Goal: Find specific page/section: Find specific page/section

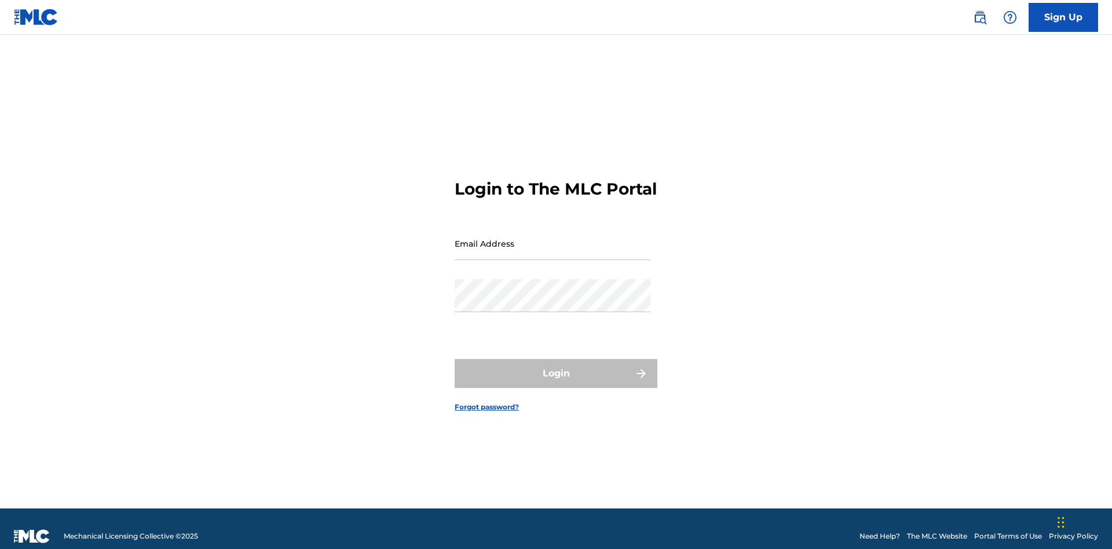
scroll to position [15, 0]
click at [552, 238] on input "Email Address" at bounding box center [553, 243] width 196 height 33
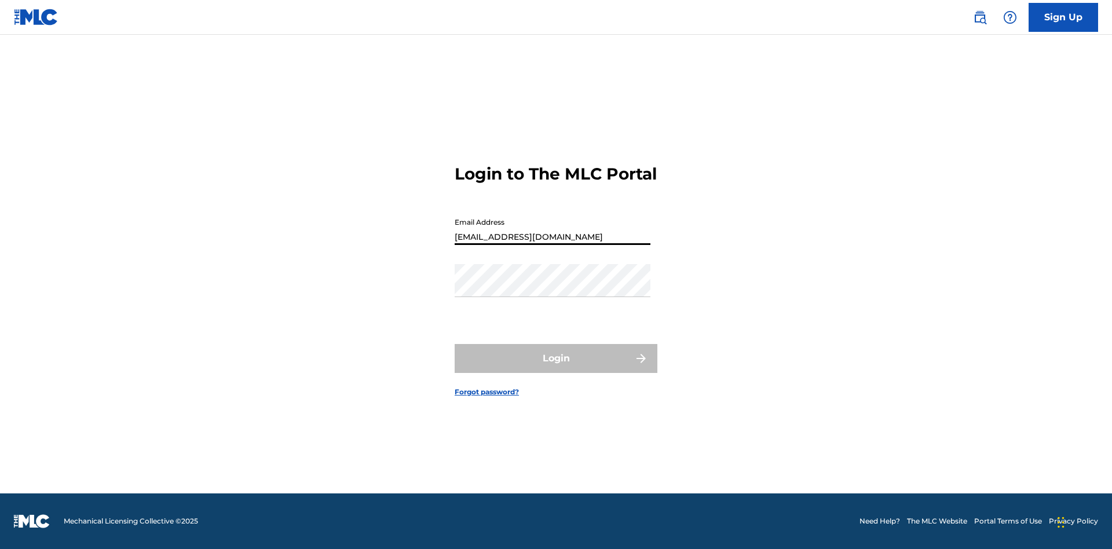
type input "Duke.McTesterson@gmail.com"
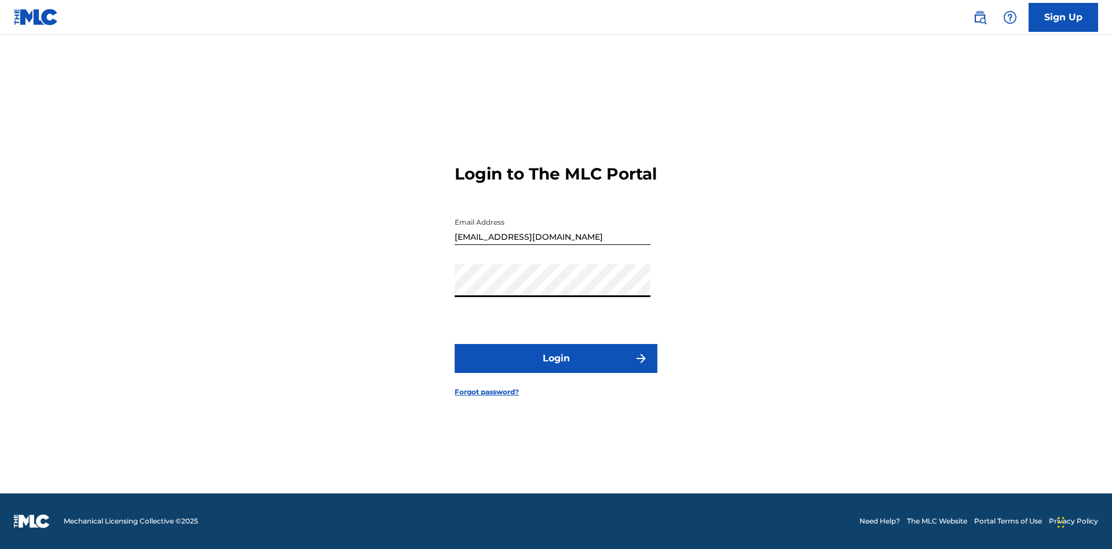
click at [556, 368] on button "Login" at bounding box center [556, 358] width 203 height 29
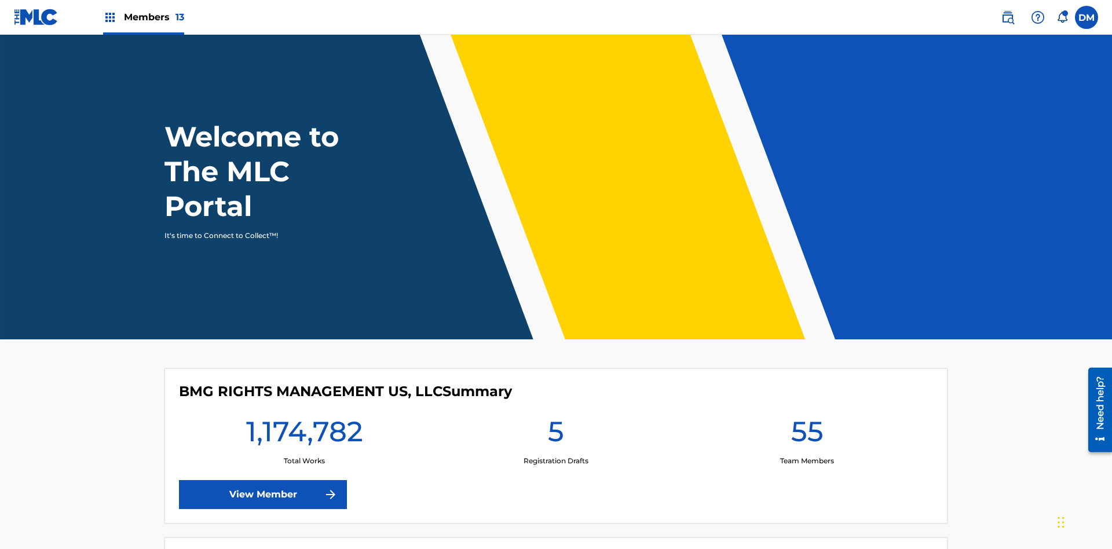
click at [143, 17] on span "Members 13" at bounding box center [154, 16] width 60 height 13
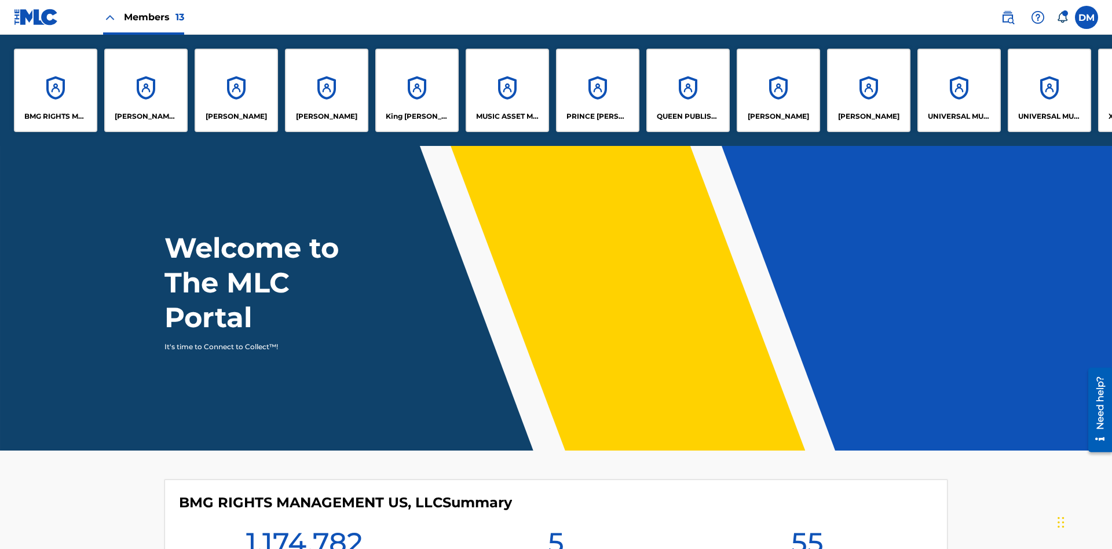
click at [507, 116] on p "MUSIC ASSET MANAGEMENT (MAM)" at bounding box center [507, 116] width 63 height 10
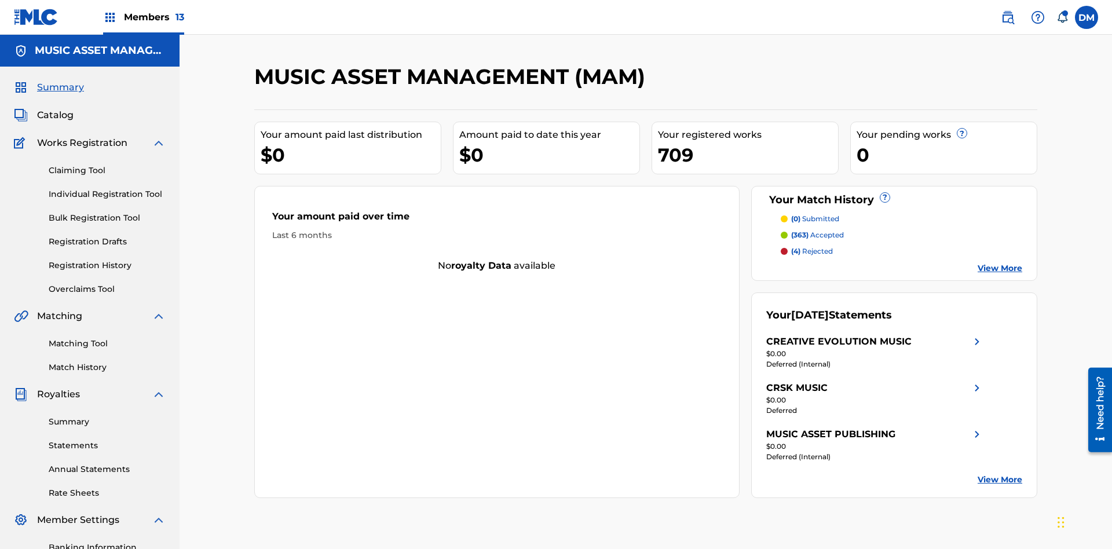
scroll to position [39, 0]
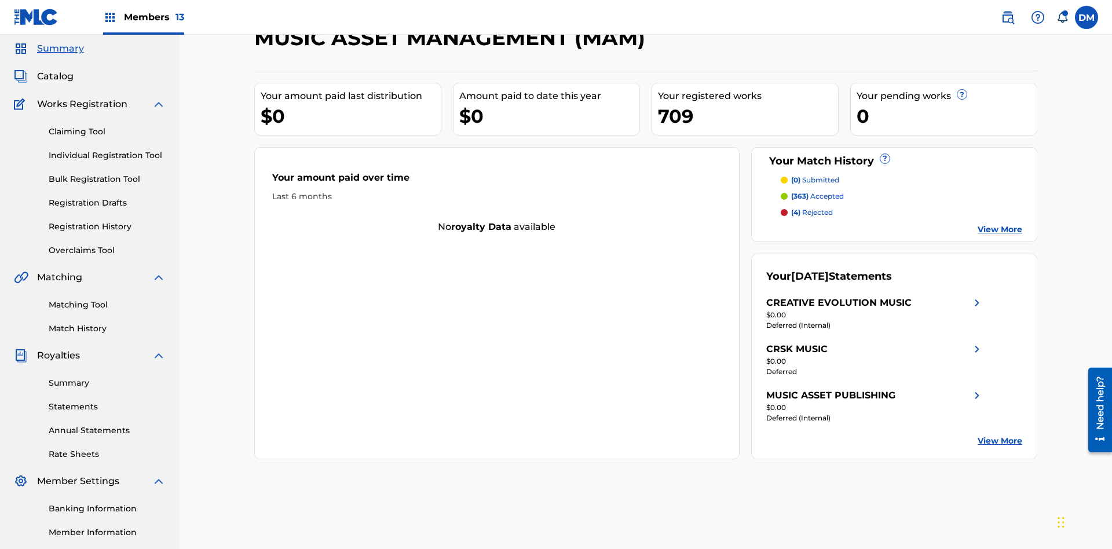
click at [55, 76] on span "Catalog" at bounding box center [55, 76] width 36 height 14
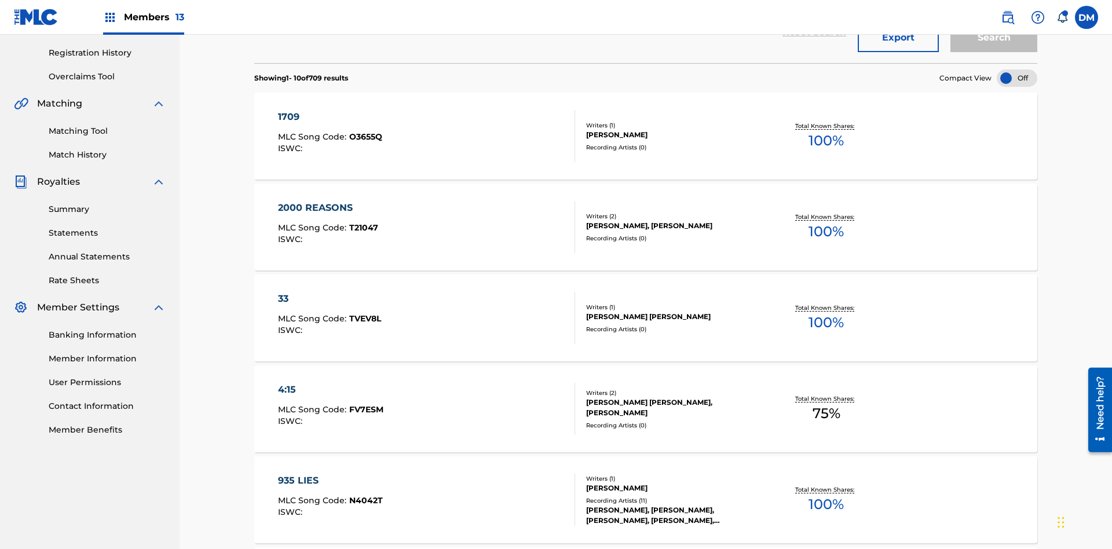
click at [1017, 78] on div at bounding box center [1017, 77] width 41 height 17
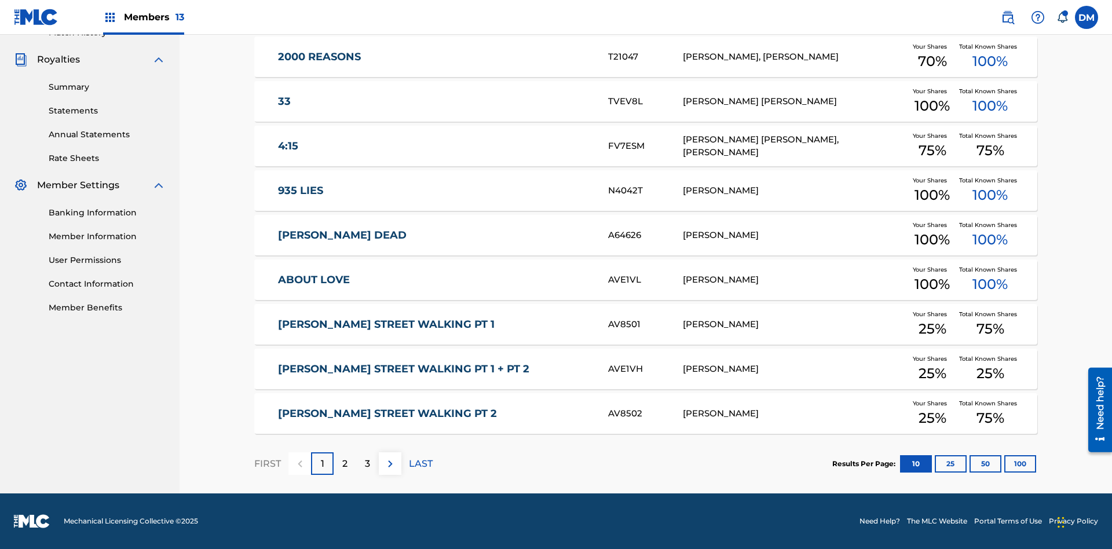
click at [900, 463] on button "10" at bounding box center [916, 463] width 32 height 17
click at [267, 463] on p "FIRST" at bounding box center [267, 464] width 27 height 14
click at [390, 463] on img at bounding box center [390, 464] width 14 height 14
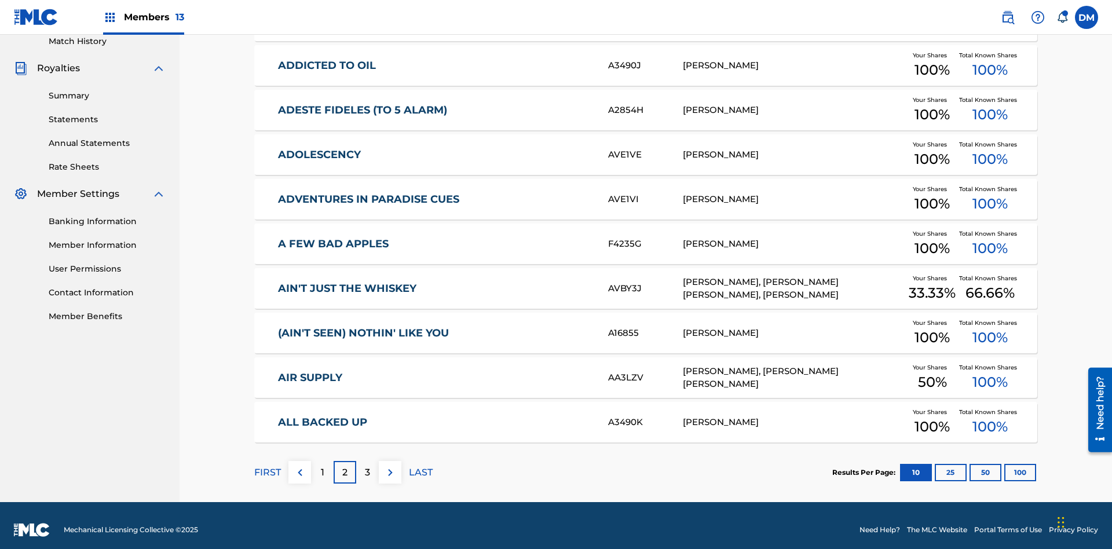
click at [390, 466] on img at bounding box center [390, 473] width 14 height 14
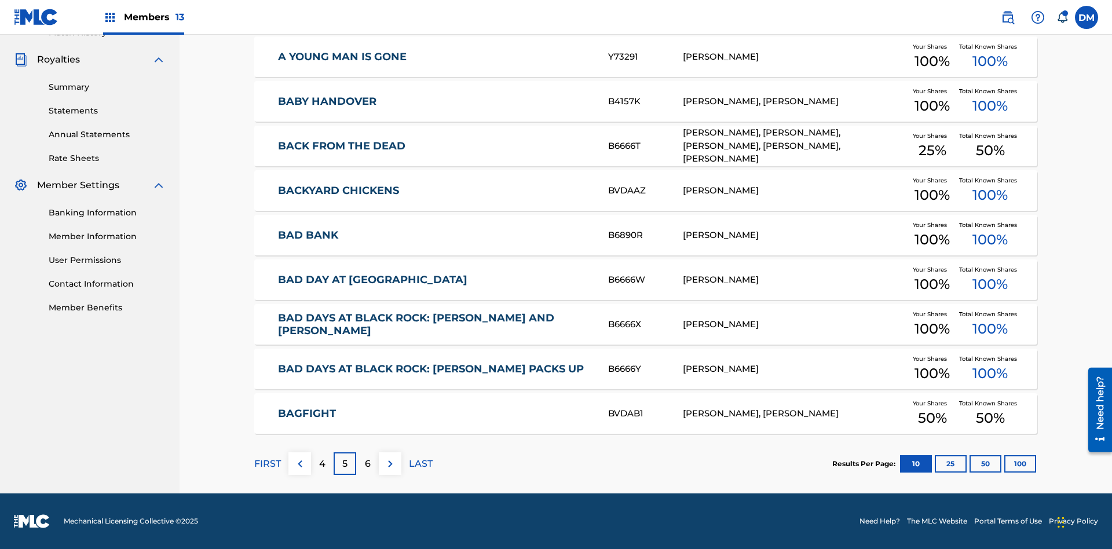
click at [390, 463] on img at bounding box center [390, 464] width 14 height 14
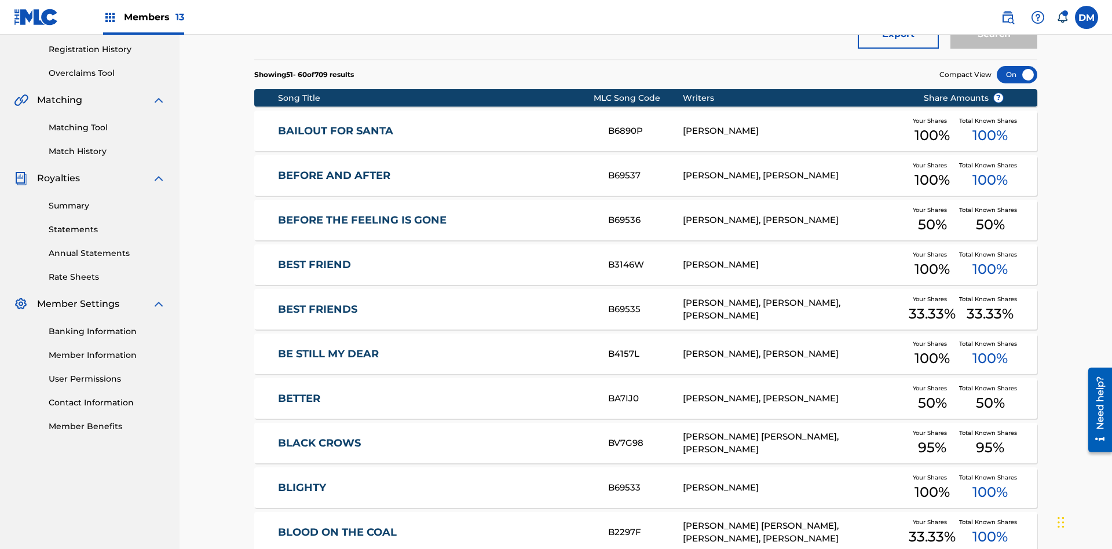
scroll to position [169, 0]
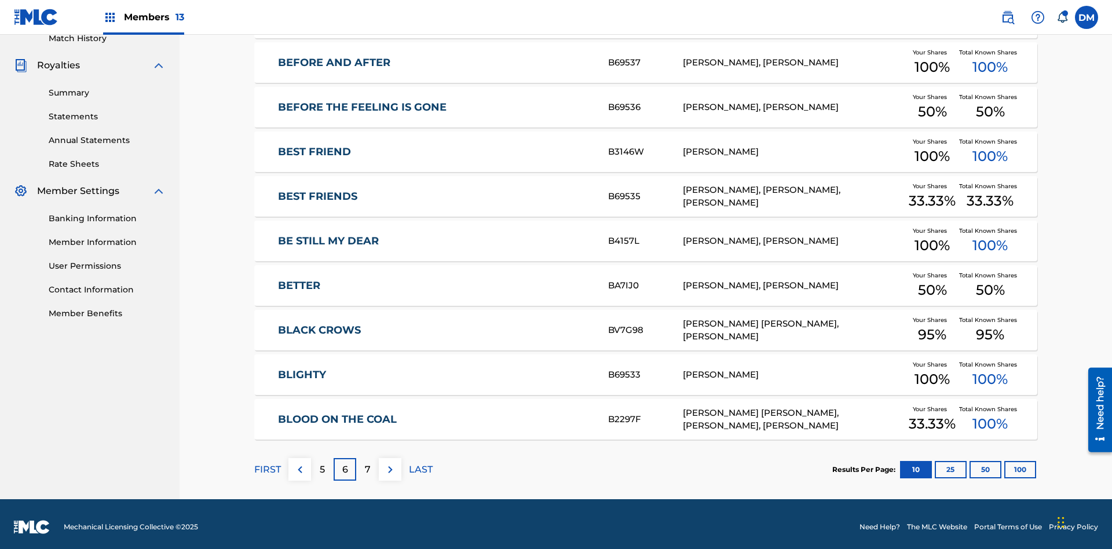
click at [390, 463] on img at bounding box center [390, 470] width 14 height 14
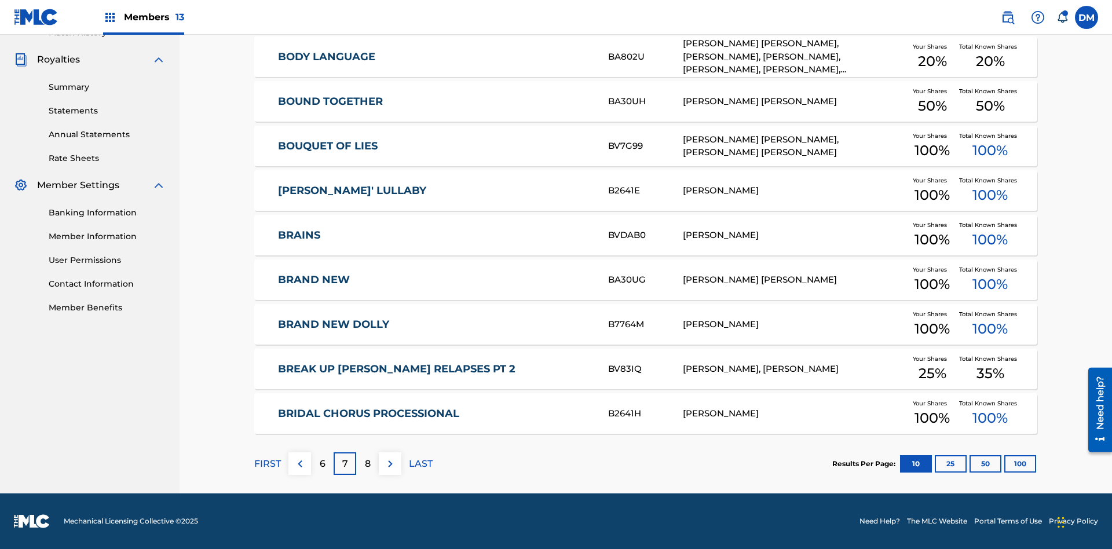
click at [390, 463] on img at bounding box center [390, 464] width 14 height 14
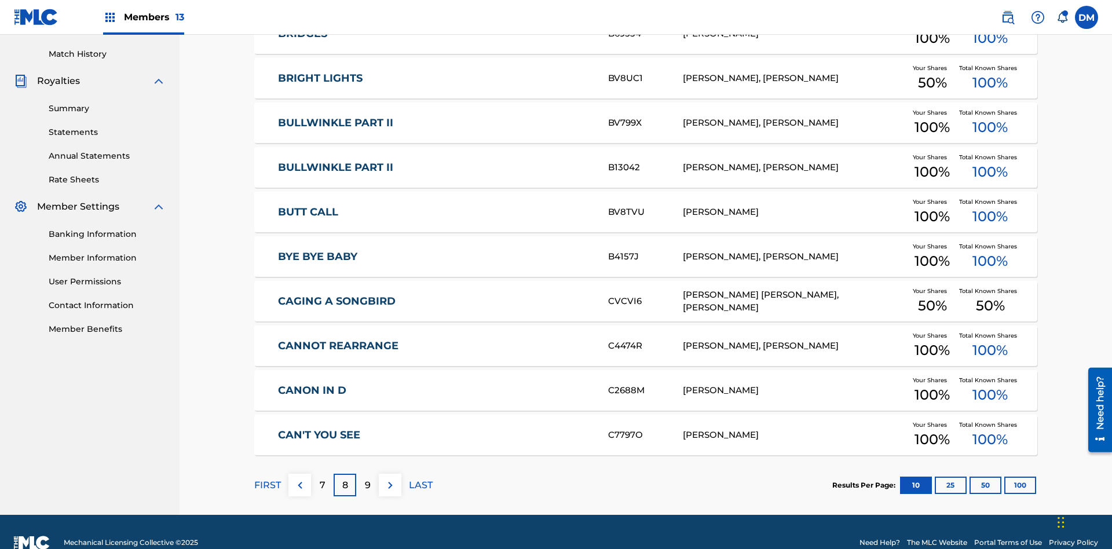
click at [390, 478] on img at bounding box center [390, 485] width 14 height 14
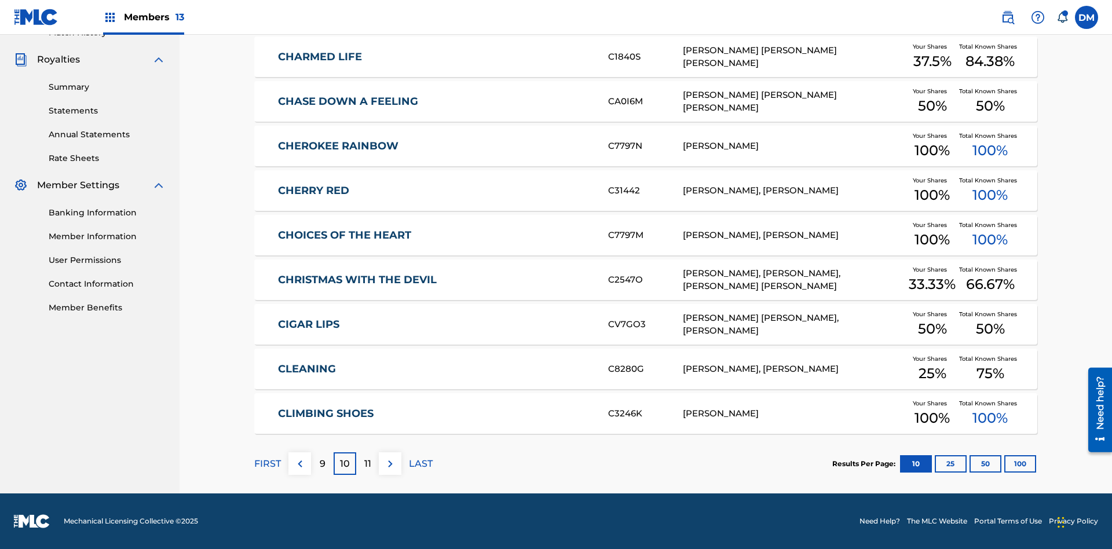
click at [390, 463] on img at bounding box center [390, 464] width 14 height 14
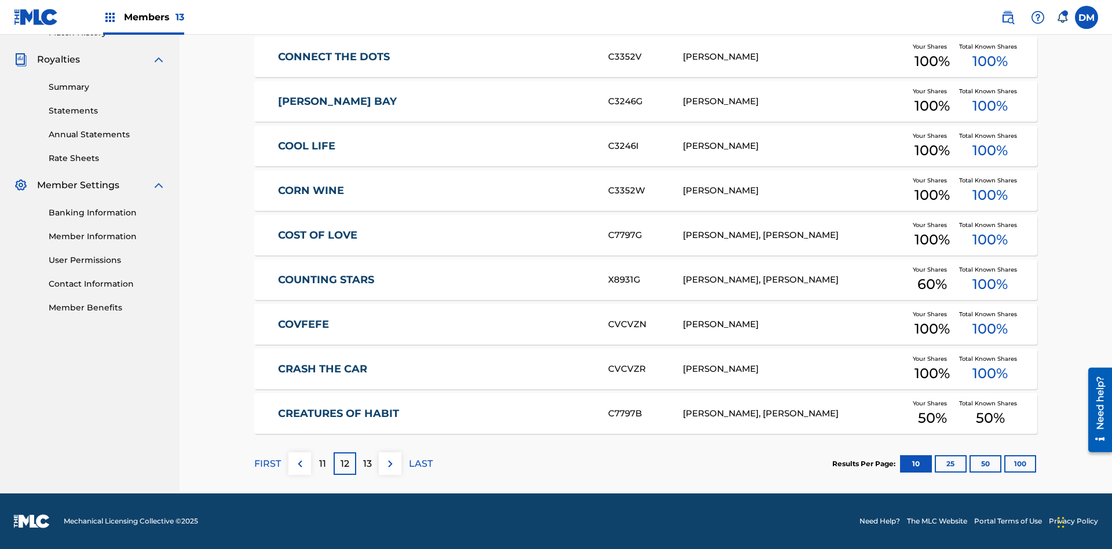
click at [390, 463] on img at bounding box center [390, 464] width 14 height 14
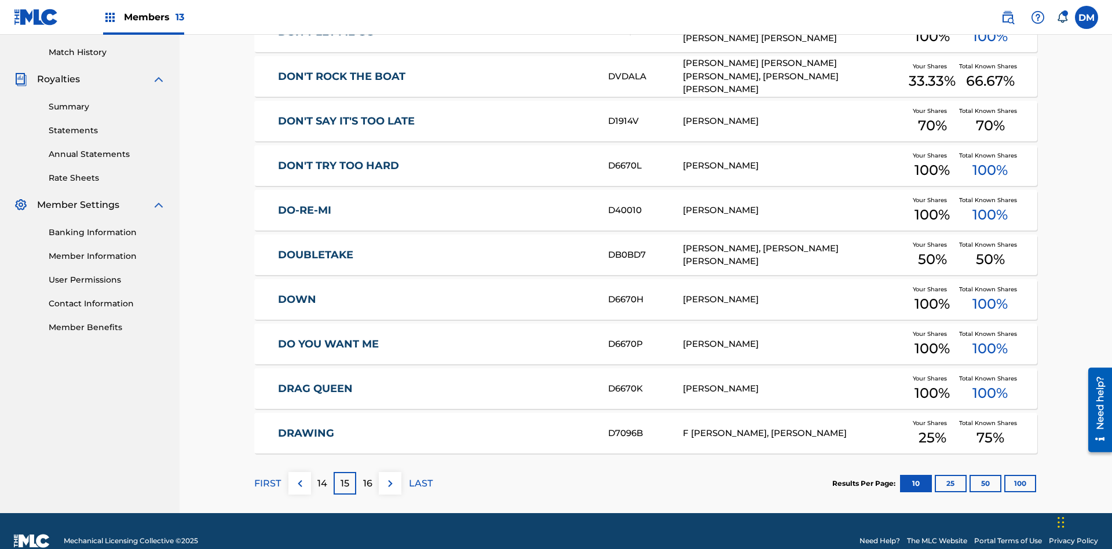
click at [390, 477] on img at bounding box center [390, 484] width 14 height 14
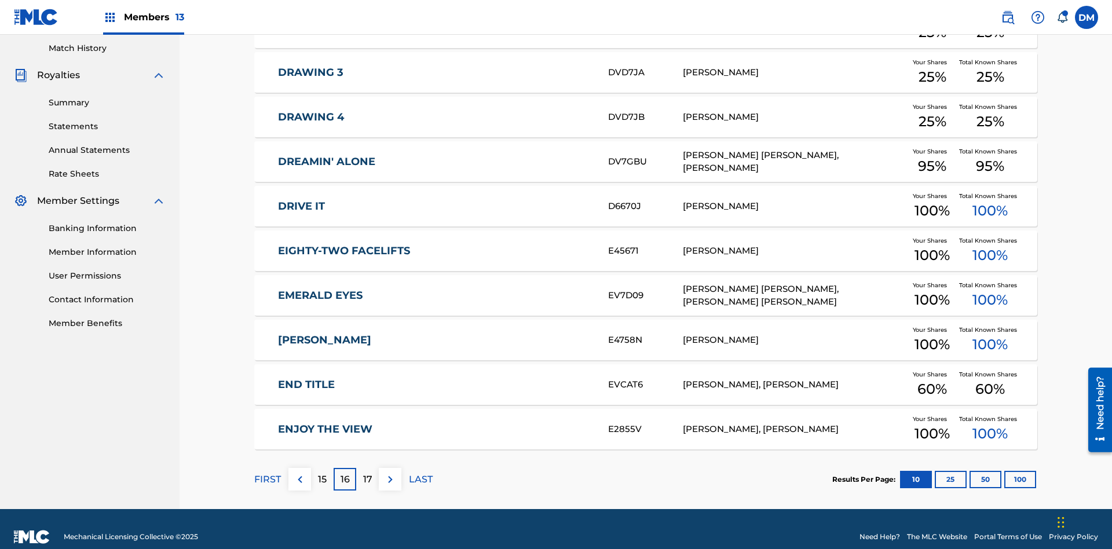
click at [390, 473] on img at bounding box center [390, 480] width 14 height 14
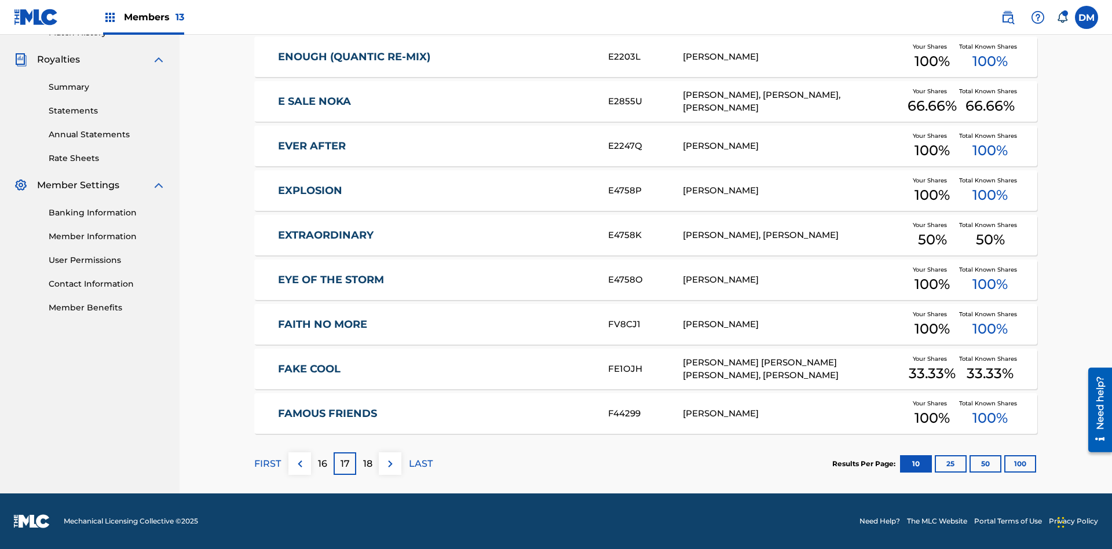
click at [390, 463] on img at bounding box center [390, 464] width 14 height 14
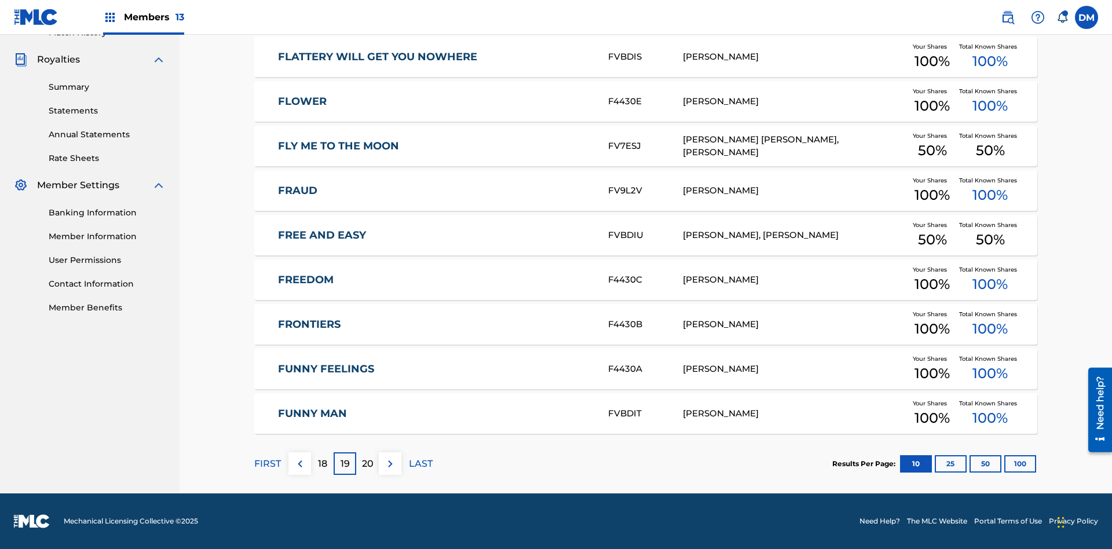
click at [390, 463] on img at bounding box center [390, 464] width 14 height 14
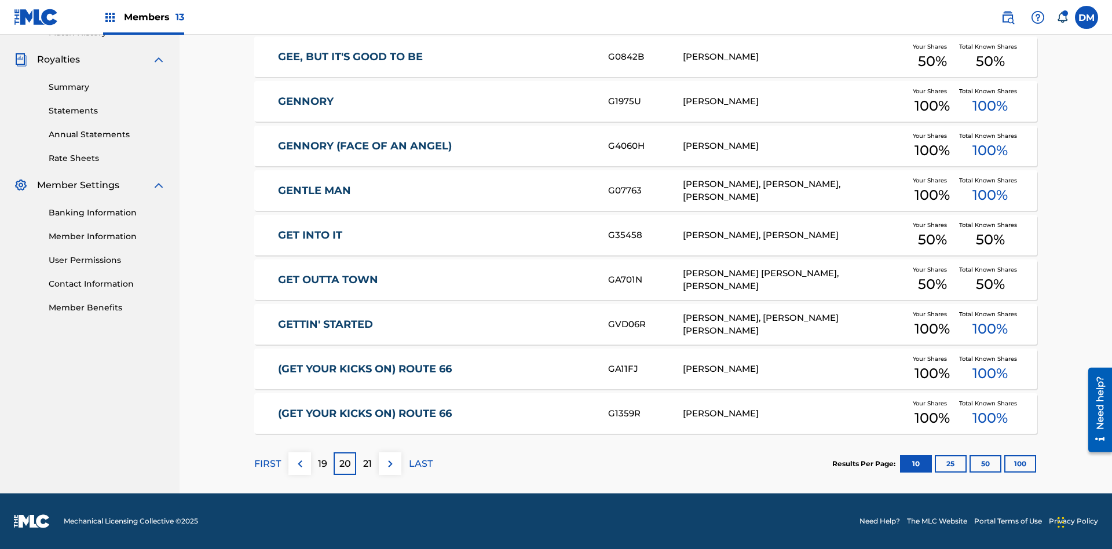
click at [390, 463] on img at bounding box center [390, 464] width 14 height 14
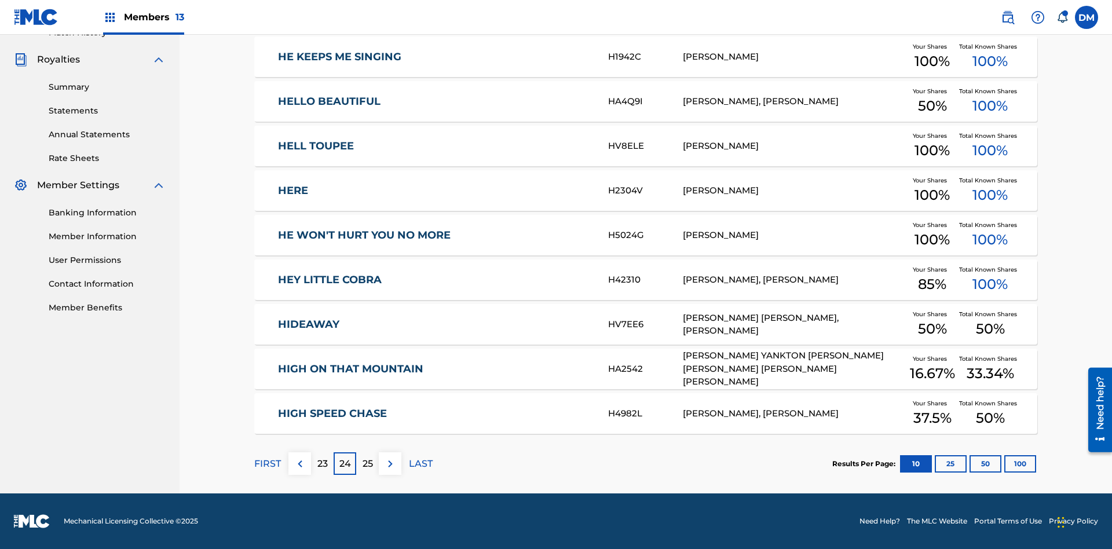
click at [390, 463] on img at bounding box center [390, 464] width 14 height 14
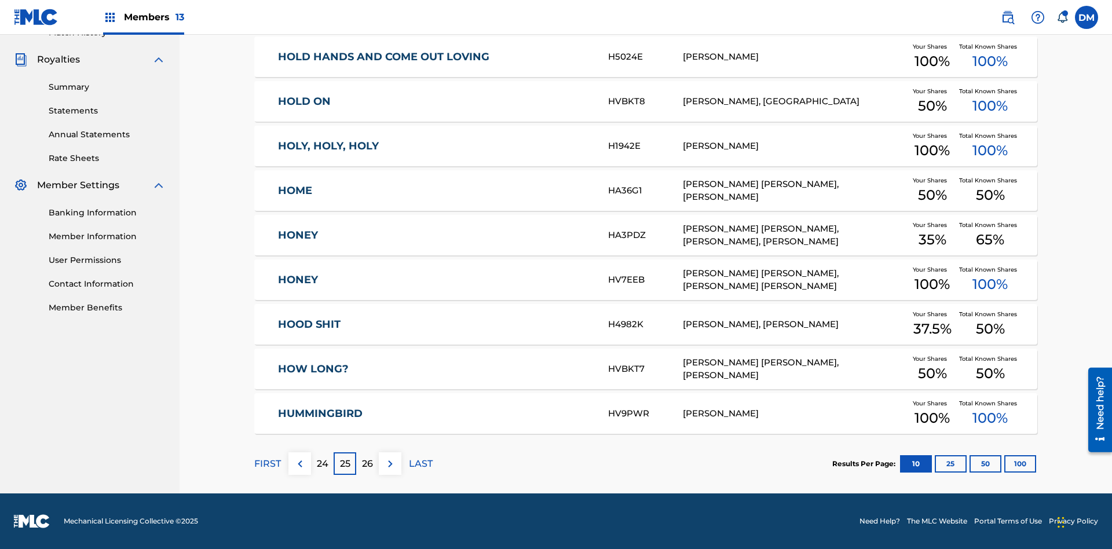
click at [390, 463] on img at bounding box center [390, 464] width 14 height 14
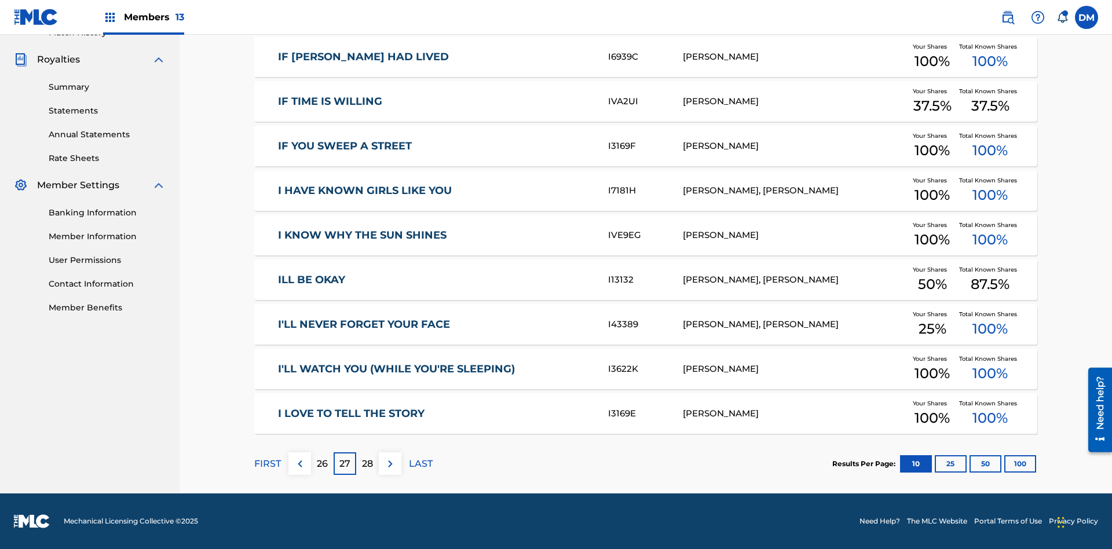
click at [390, 463] on img at bounding box center [390, 464] width 14 height 14
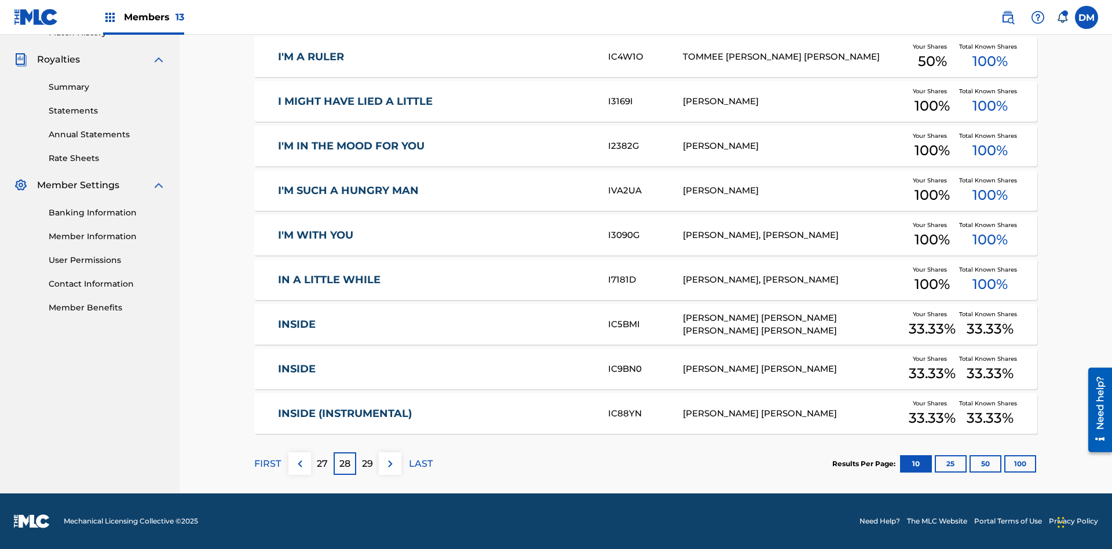
click at [390, 463] on img at bounding box center [390, 464] width 14 height 14
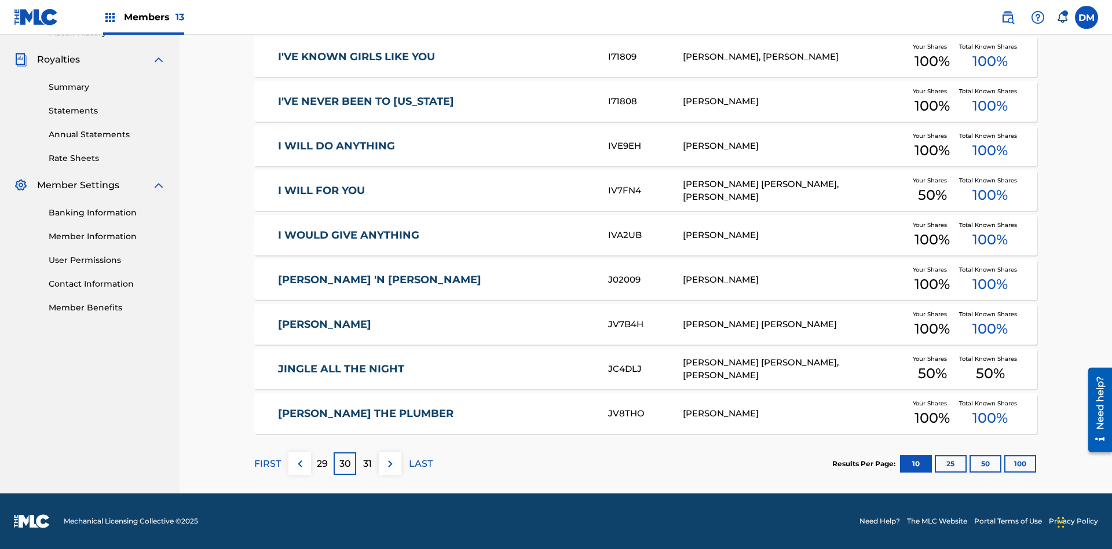
click at [390, 463] on img at bounding box center [390, 464] width 14 height 14
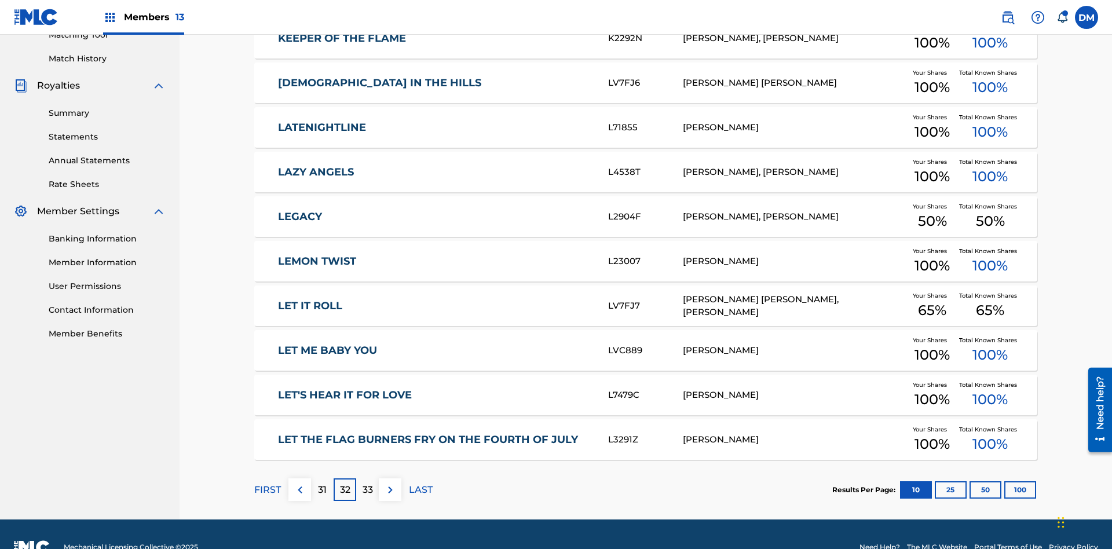
click at [390, 483] on img at bounding box center [390, 490] width 14 height 14
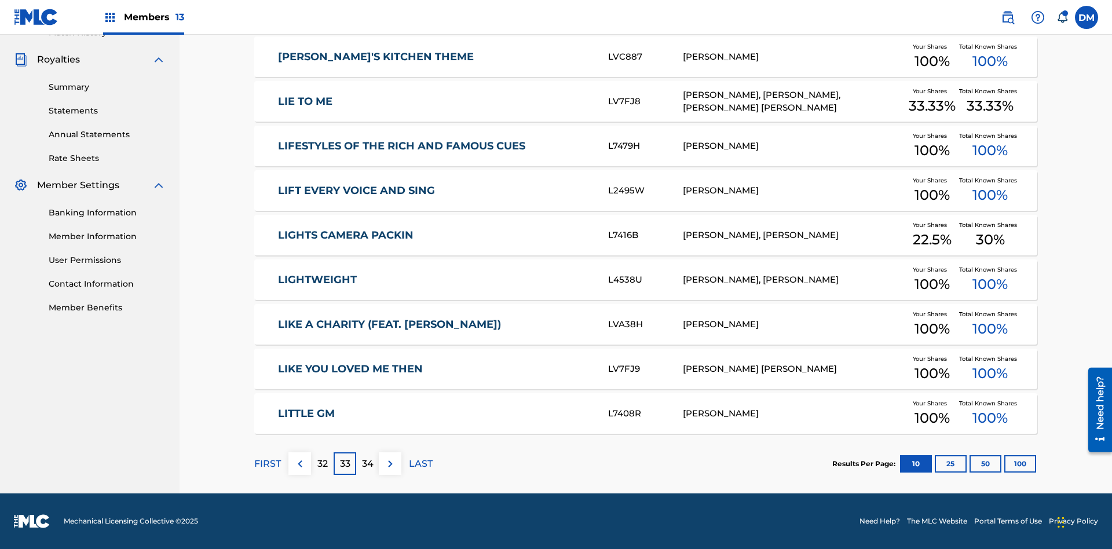
click at [390, 463] on img at bounding box center [390, 464] width 14 height 14
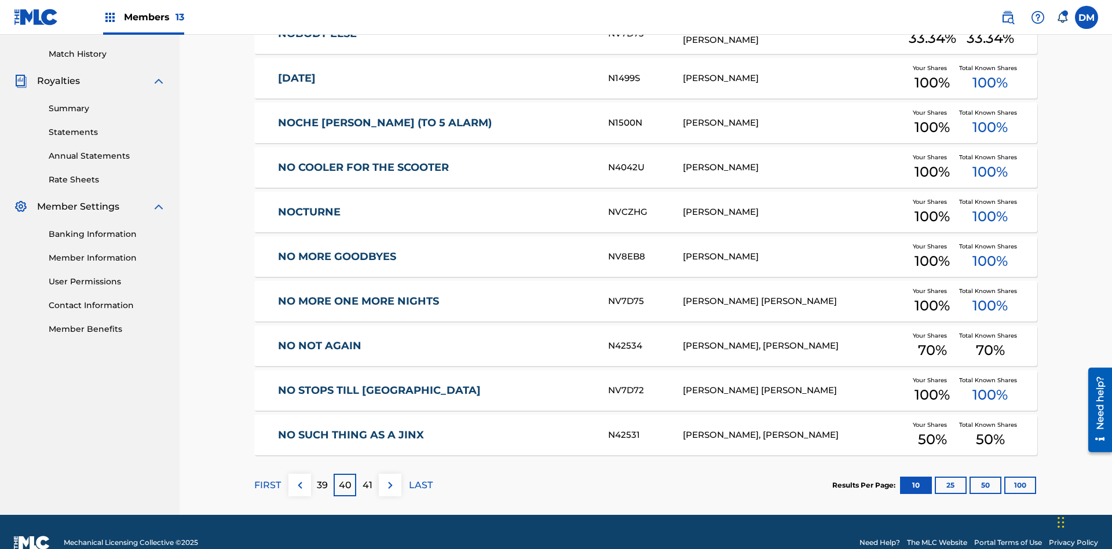
click at [390, 478] on img at bounding box center [390, 485] width 14 height 14
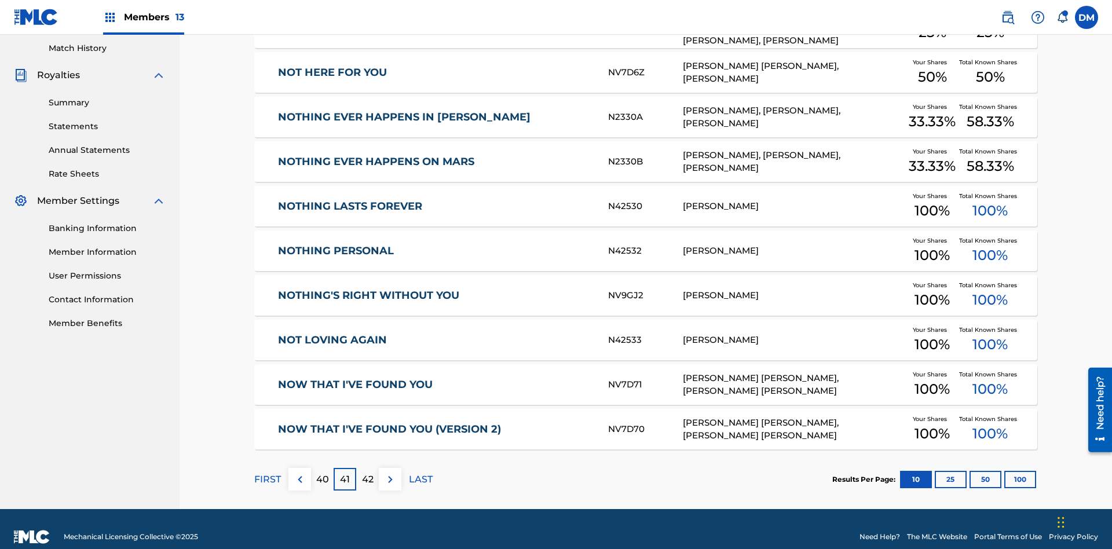
click at [390, 473] on img at bounding box center [390, 480] width 14 height 14
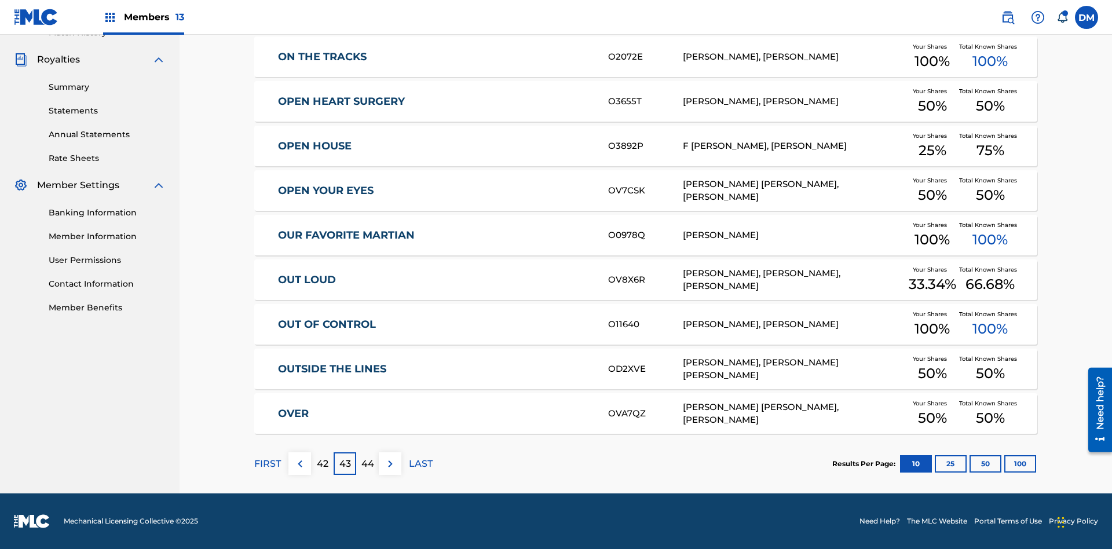
click at [390, 463] on img at bounding box center [390, 464] width 14 height 14
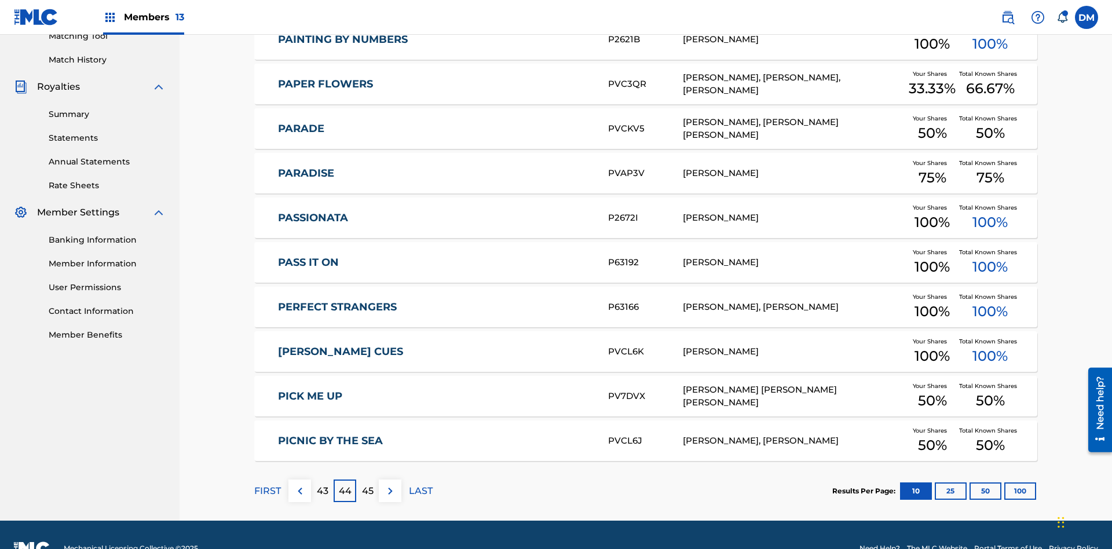
click at [390, 484] on img at bounding box center [390, 491] width 14 height 14
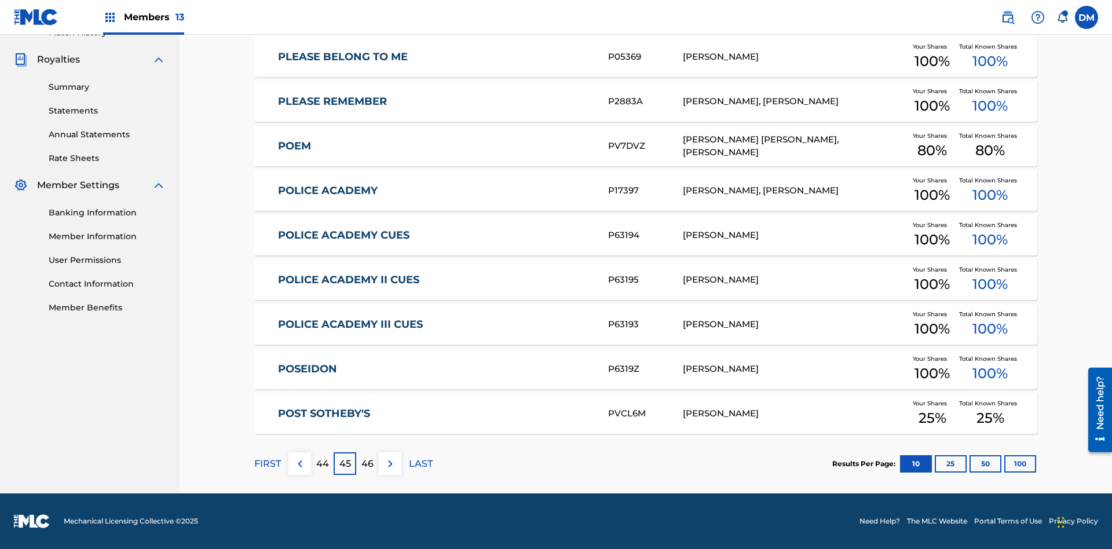
click at [390, 463] on img at bounding box center [390, 464] width 14 height 14
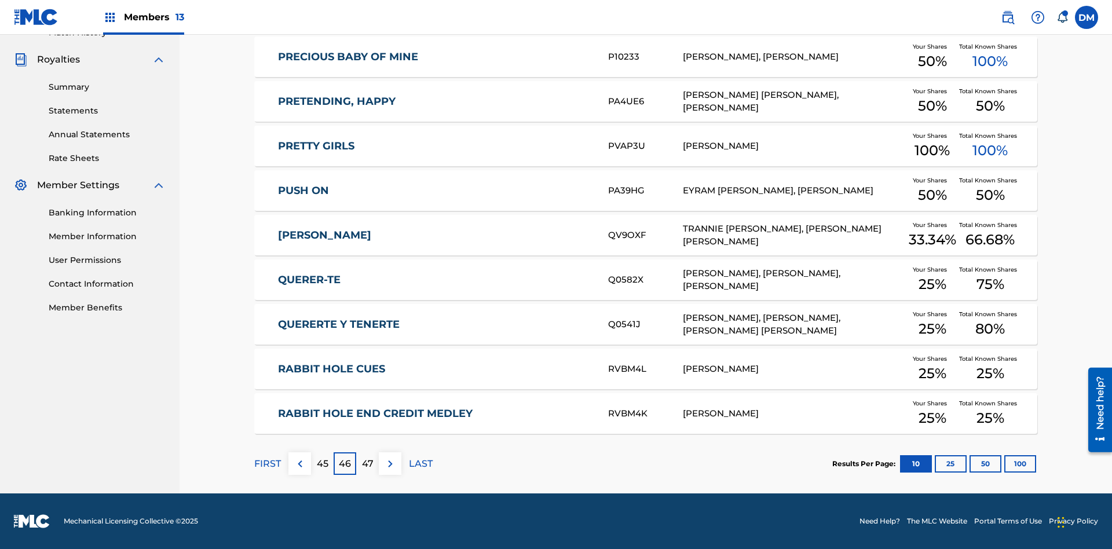
click at [390, 463] on img at bounding box center [390, 464] width 14 height 14
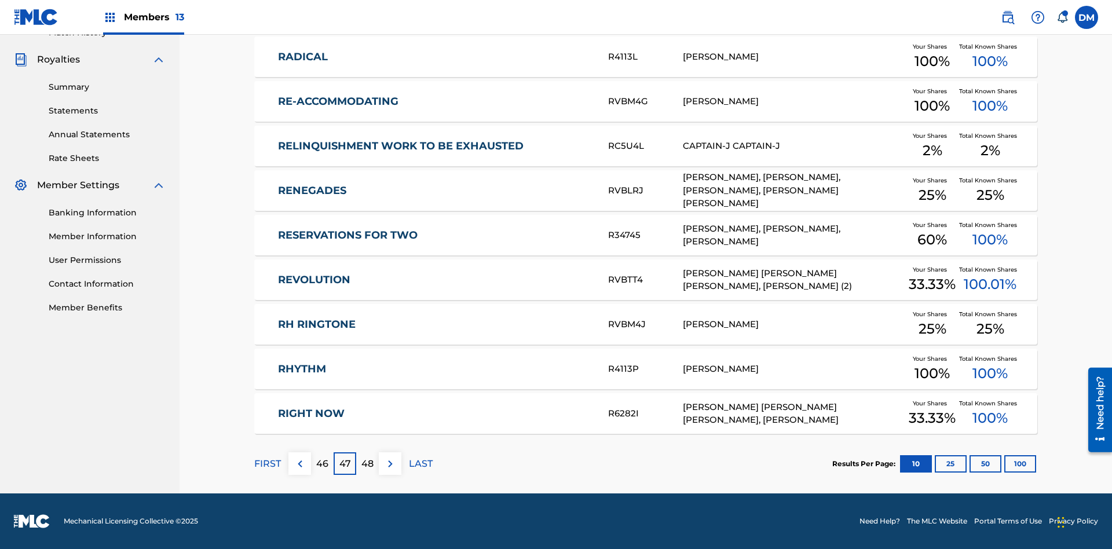
click at [390, 463] on img at bounding box center [390, 464] width 14 height 14
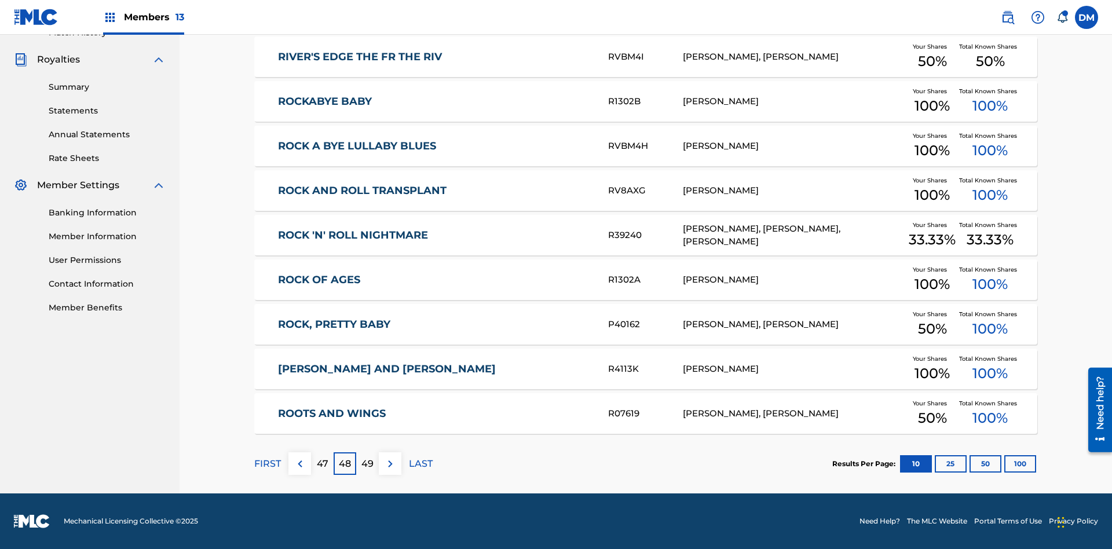
click at [390, 463] on img at bounding box center [390, 464] width 14 height 14
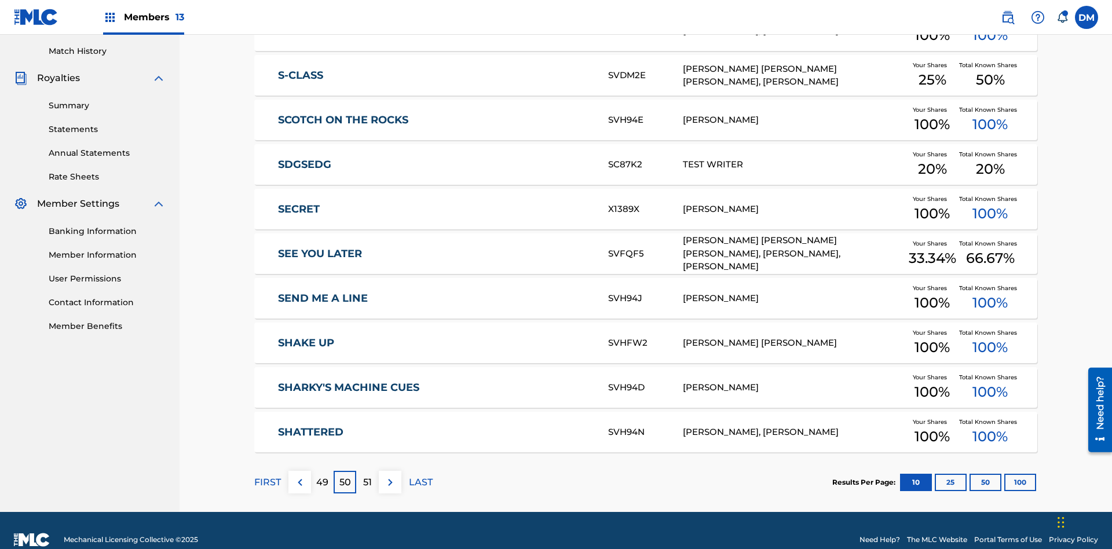
click at [390, 475] on img at bounding box center [390, 482] width 14 height 14
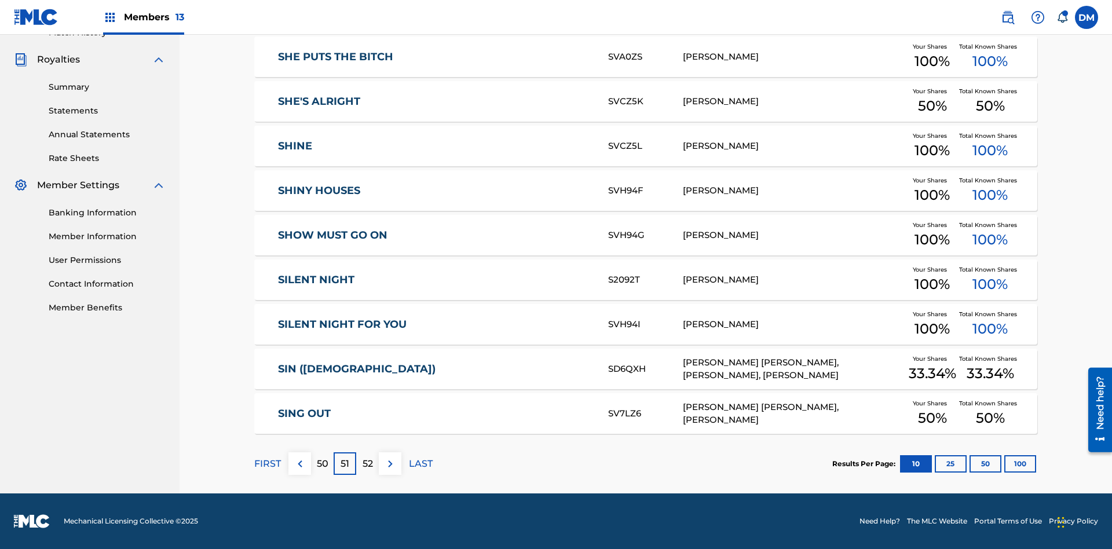
click at [390, 463] on img at bounding box center [390, 464] width 14 height 14
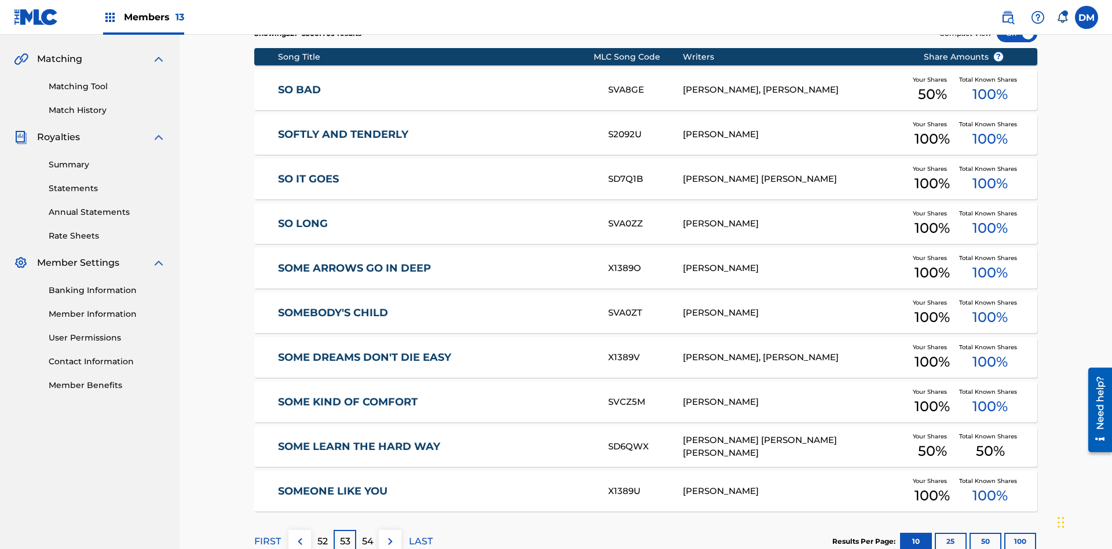
click at [390, 535] on img at bounding box center [390, 542] width 14 height 14
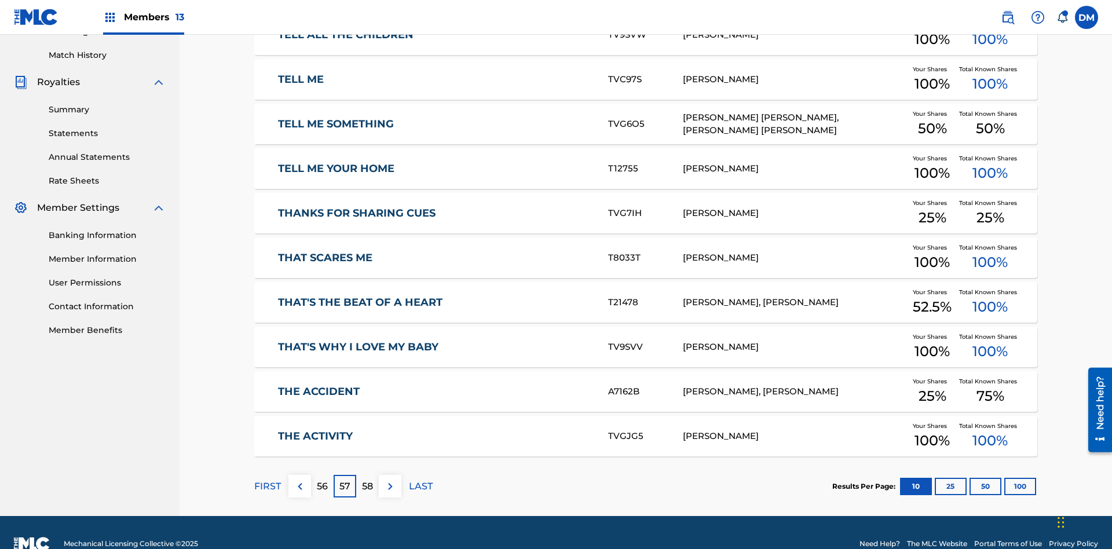
click at [390, 479] on img at bounding box center [390, 486] width 14 height 14
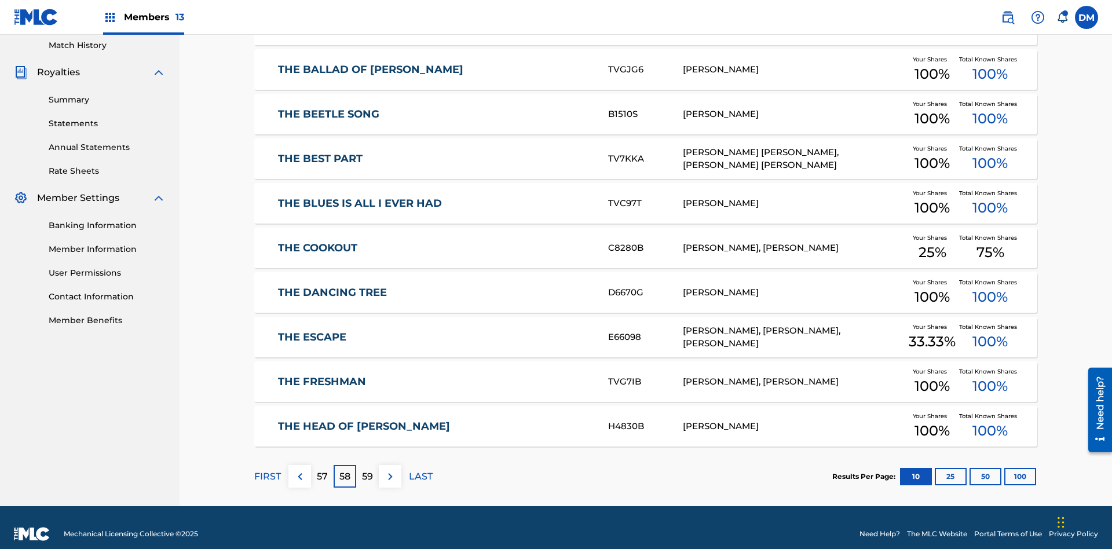
click at [390, 470] on img at bounding box center [390, 477] width 14 height 14
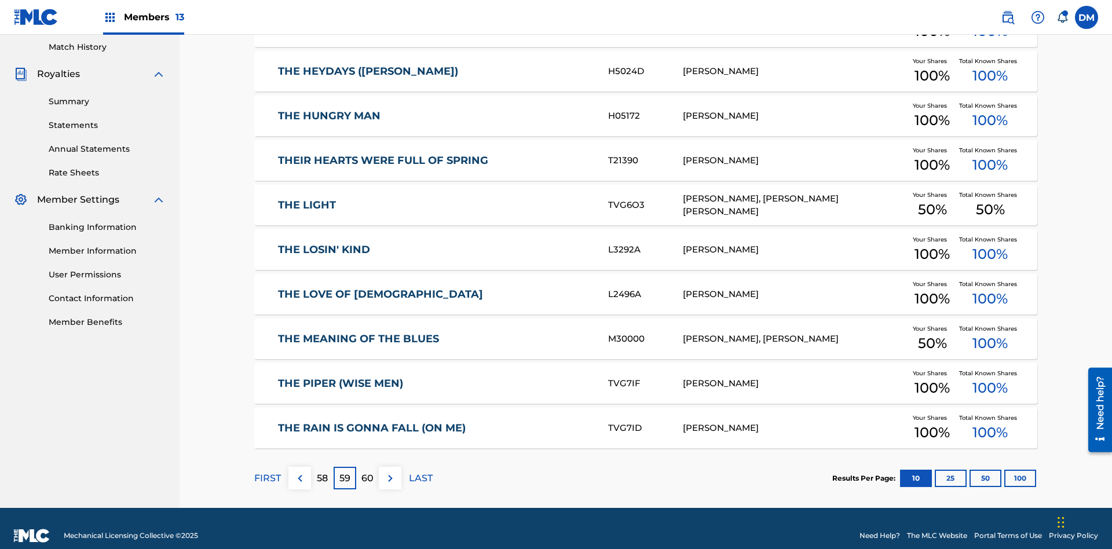
click at [390, 471] on img at bounding box center [390, 478] width 14 height 14
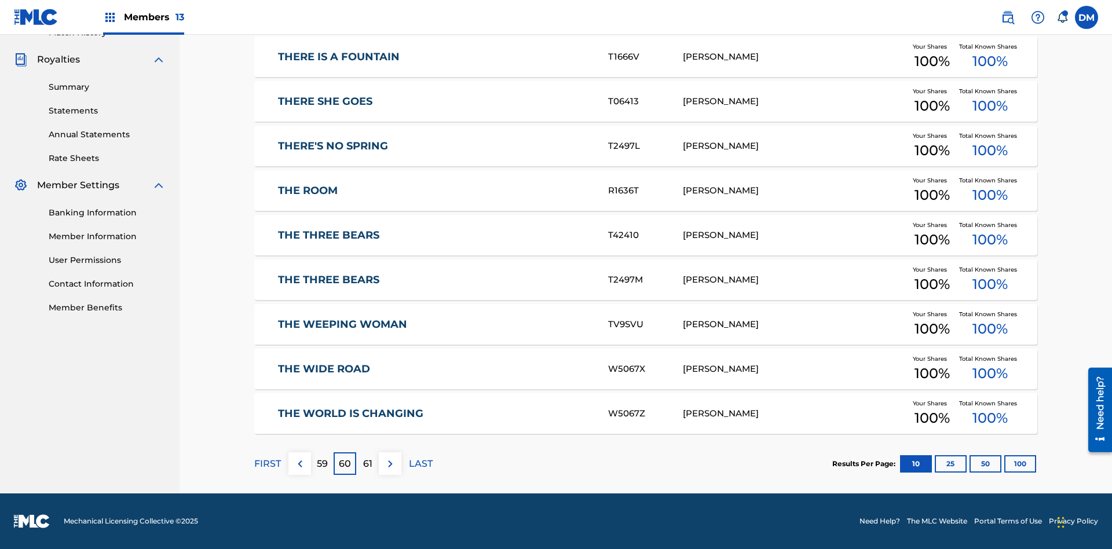
click at [390, 463] on img at bounding box center [390, 464] width 14 height 14
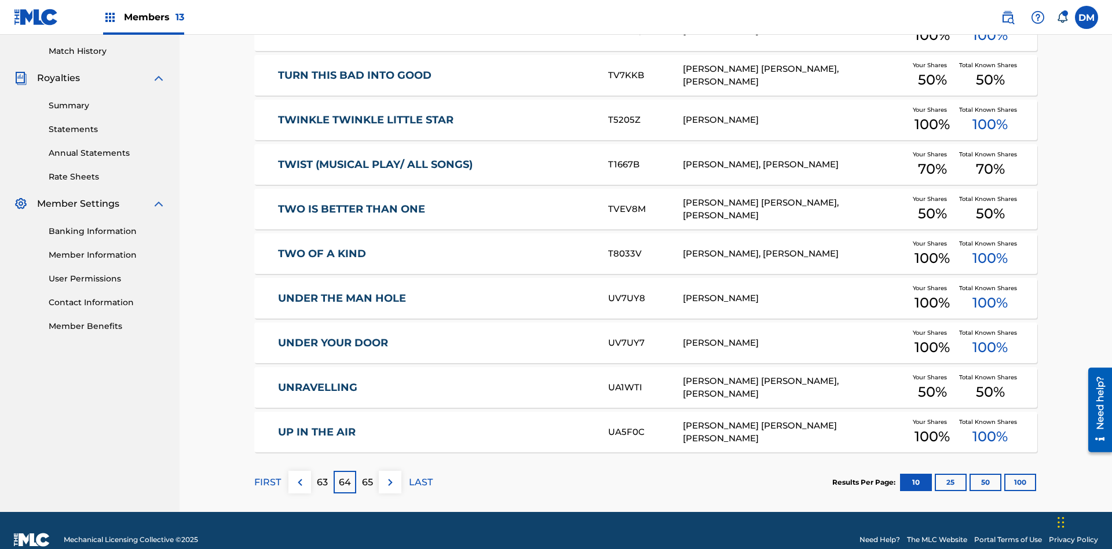
click at [390, 475] on img at bounding box center [390, 482] width 14 height 14
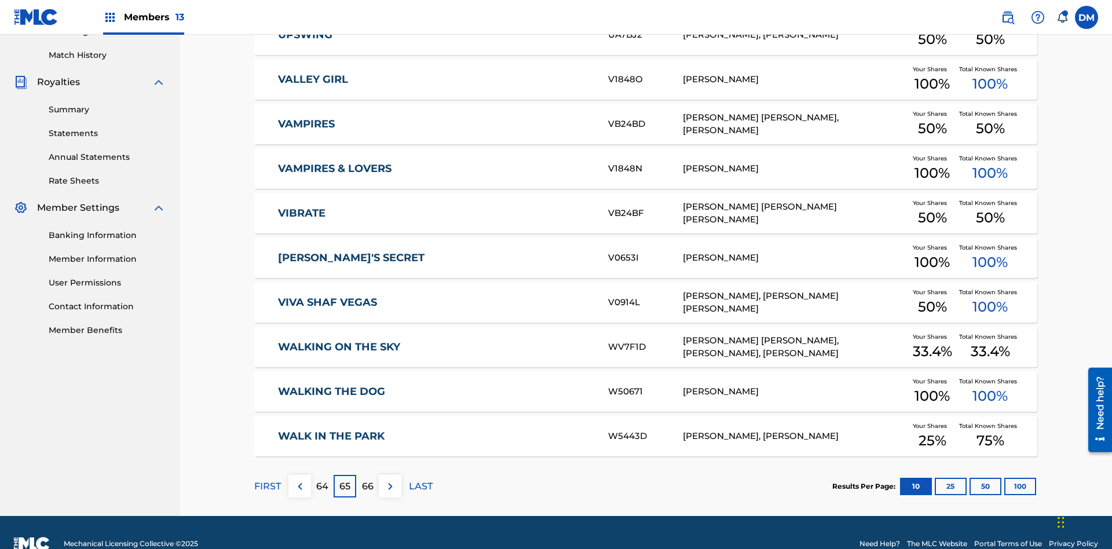
click at [390, 479] on img at bounding box center [390, 486] width 14 height 14
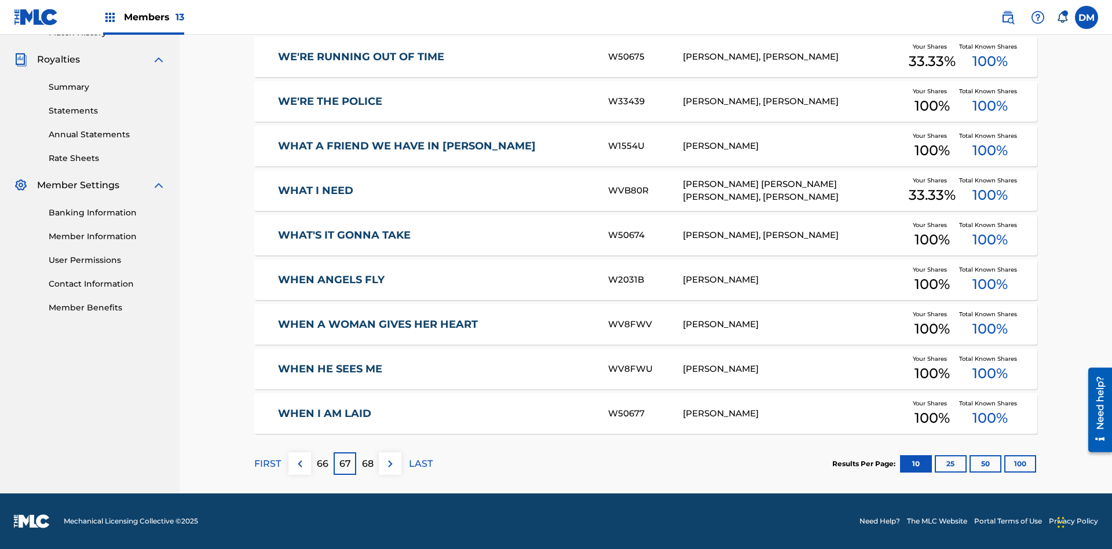
click at [390, 463] on img at bounding box center [390, 464] width 14 height 14
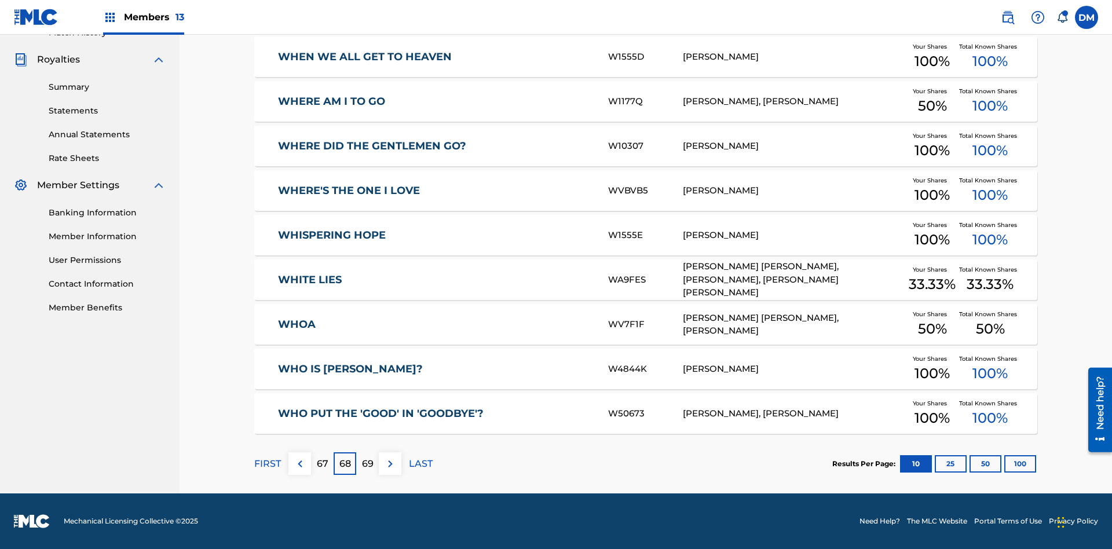
click at [390, 463] on img at bounding box center [390, 464] width 14 height 14
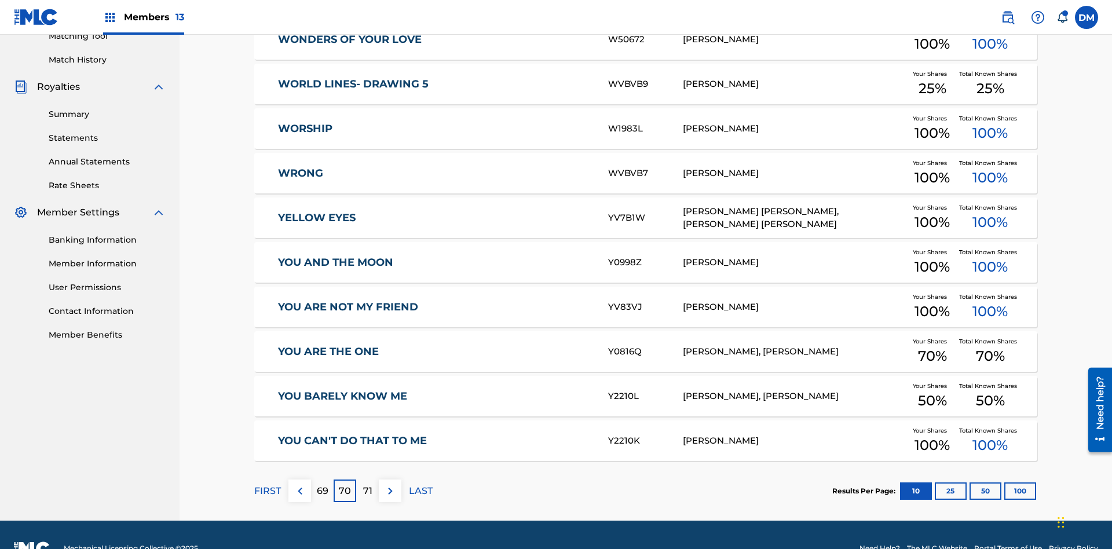
click at [390, 484] on img at bounding box center [390, 491] width 14 height 14
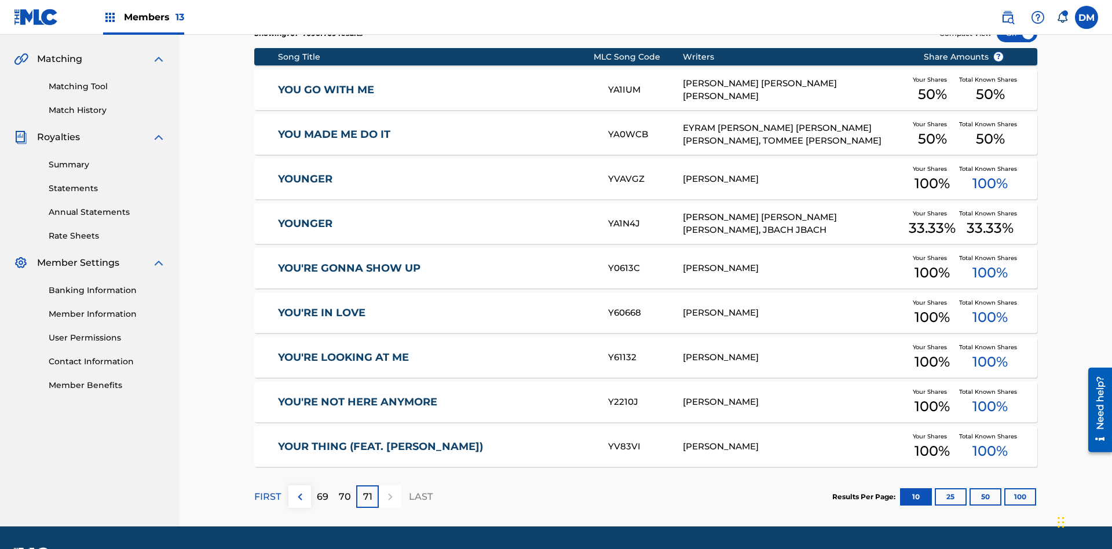
scroll to position [216, 0]
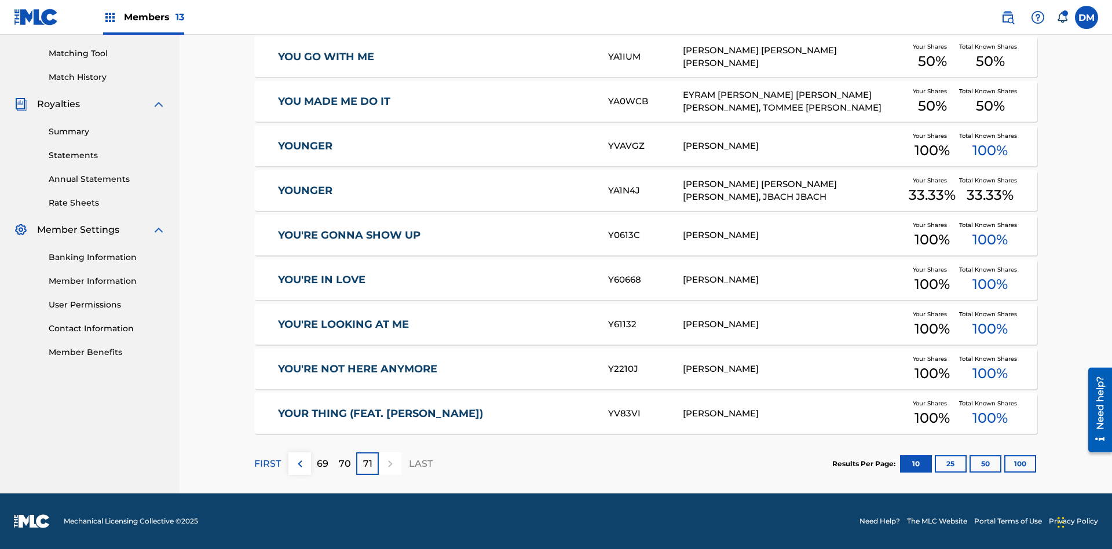
click at [935, 463] on button "25" at bounding box center [951, 463] width 32 height 17
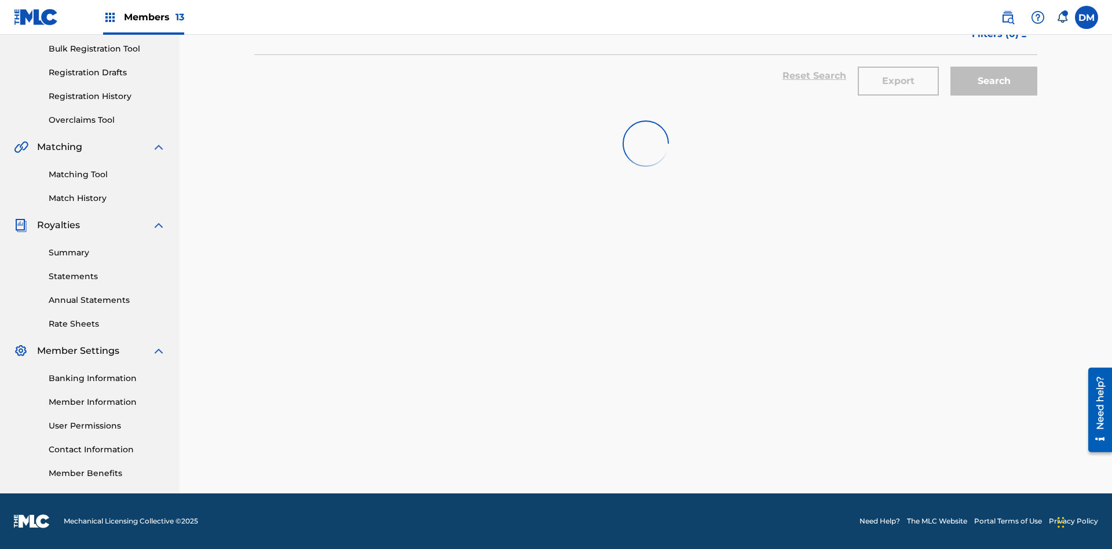
scroll to position [169, 0]
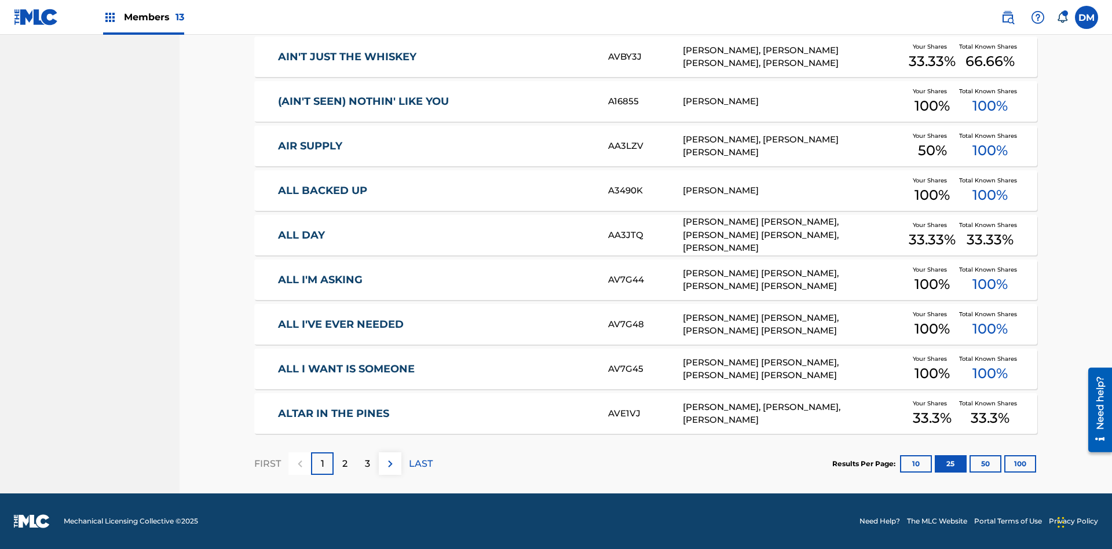
click at [390, 463] on img at bounding box center [390, 464] width 14 height 14
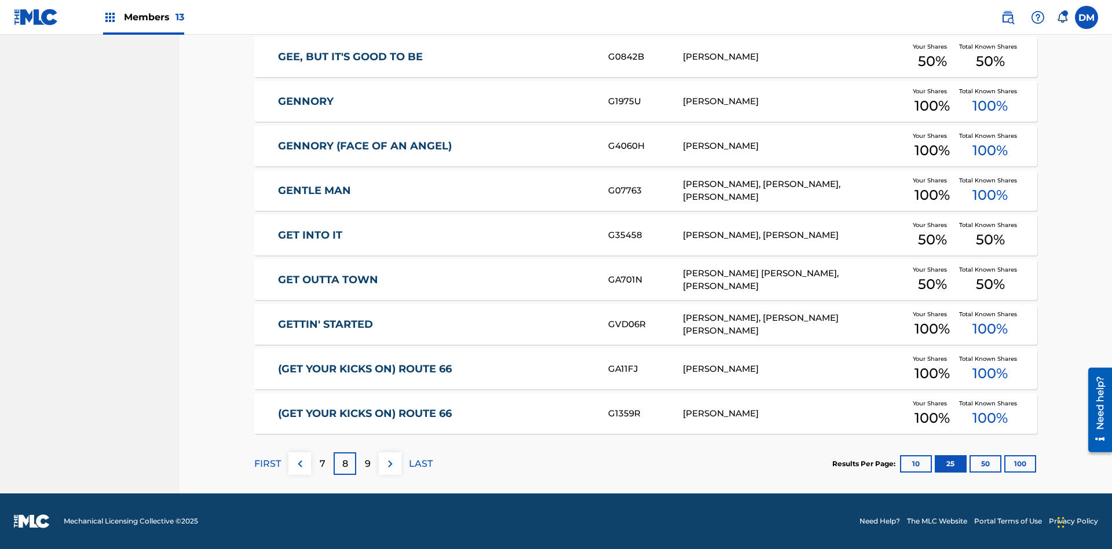
click at [390, 463] on img at bounding box center [390, 464] width 14 height 14
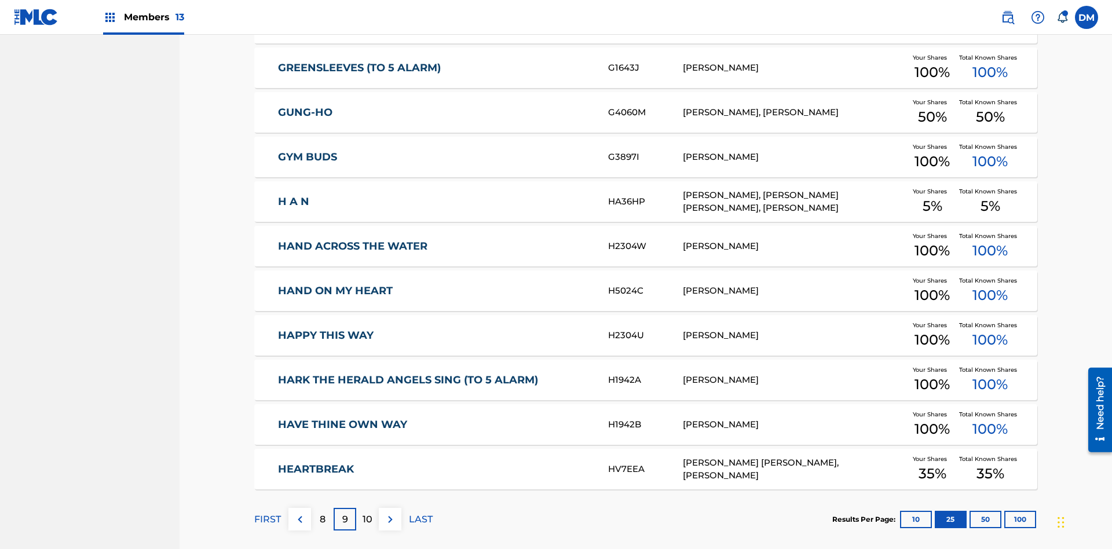
click at [390, 513] on img at bounding box center [390, 520] width 14 height 14
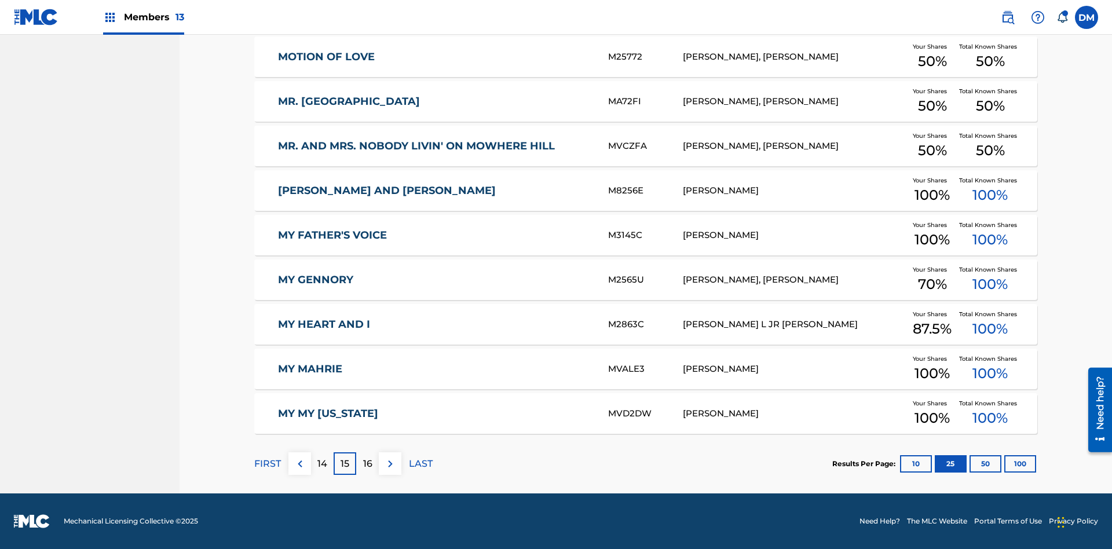
click at [390, 463] on img at bounding box center [390, 464] width 14 height 14
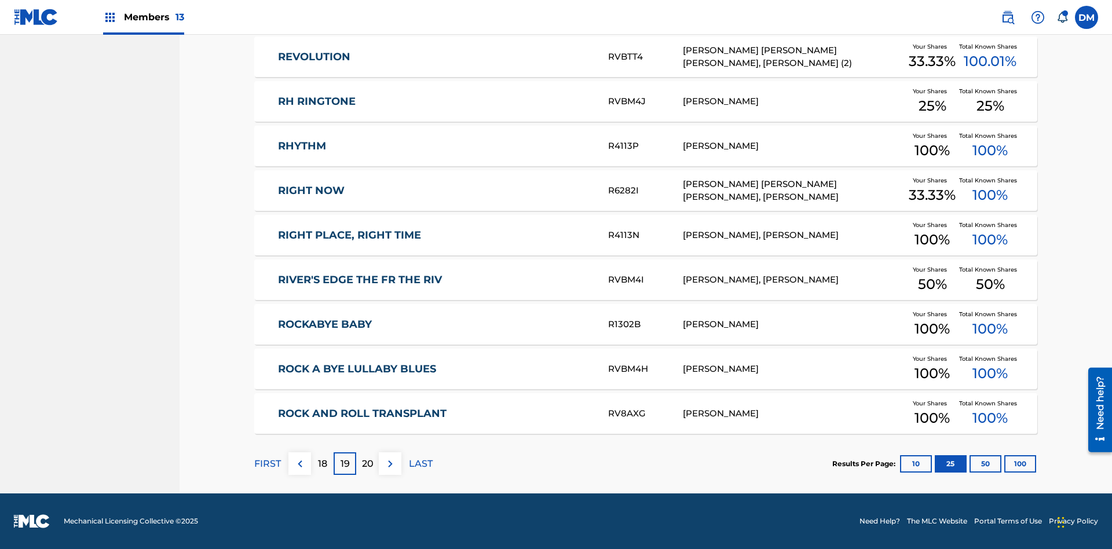
click at [390, 463] on img at bounding box center [390, 464] width 14 height 14
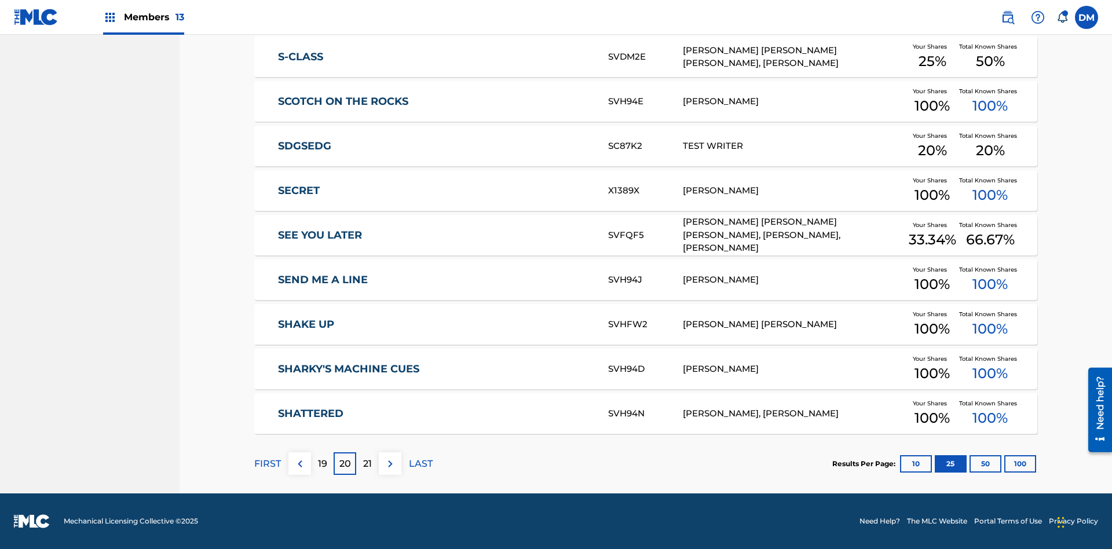
click at [390, 463] on img at bounding box center [390, 464] width 14 height 14
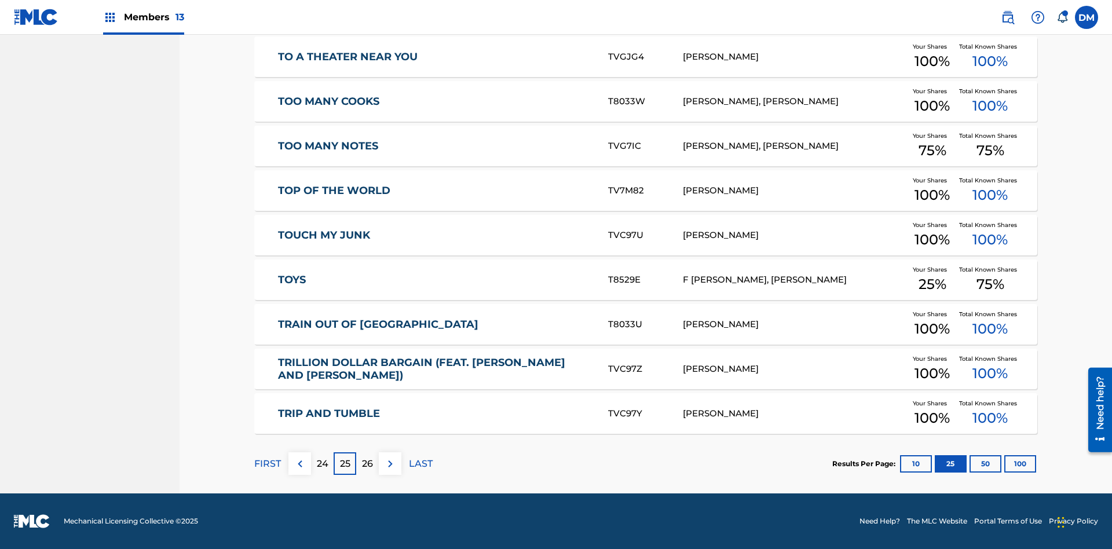
click at [390, 463] on img at bounding box center [390, 464] width 14 height 14
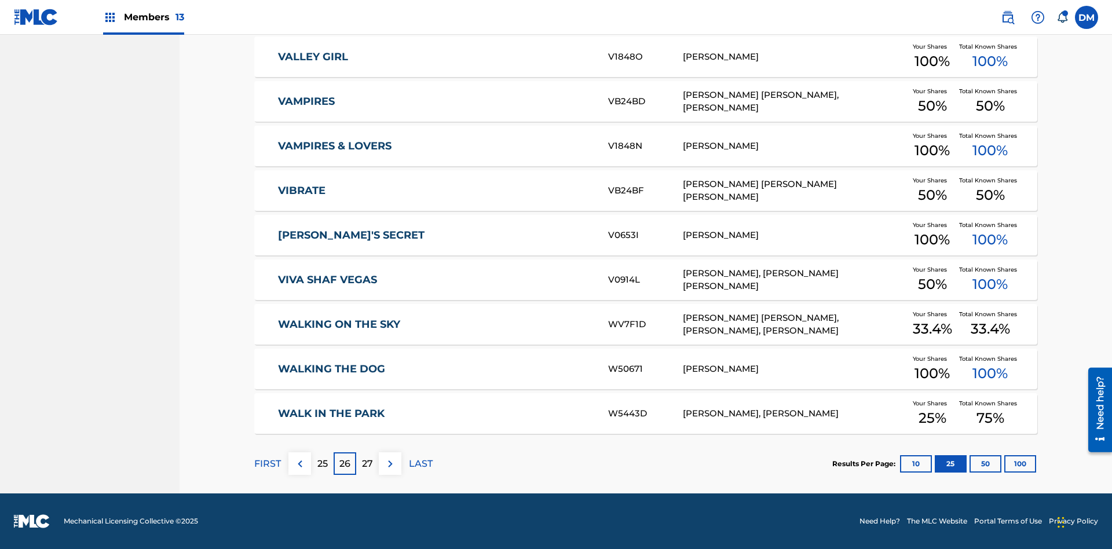
click at [390, 463] on img at bounding box center [390, 464] width 14 height 14
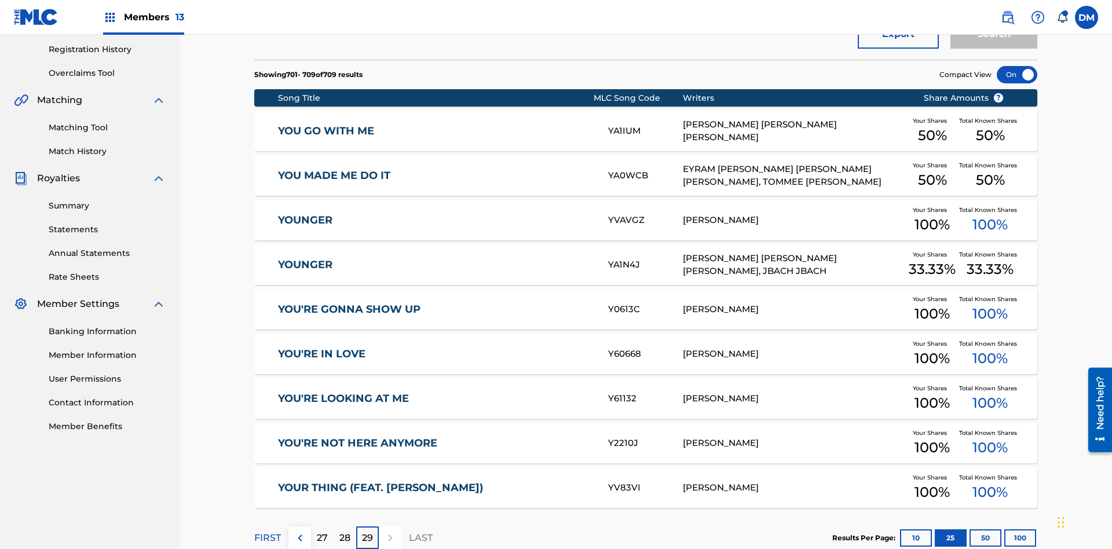
scroll to position [216, 0]
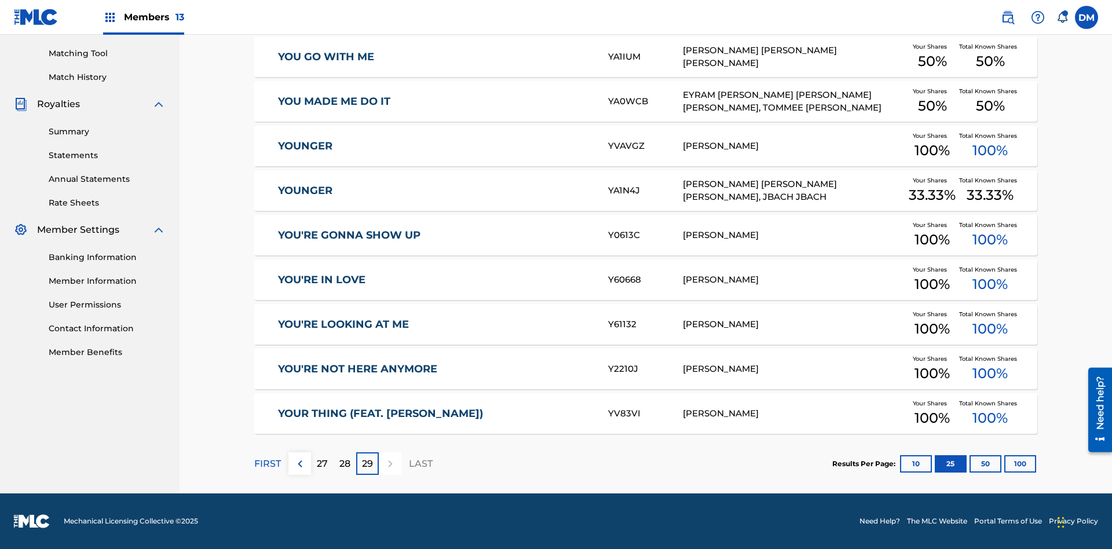
click at [969, 463] on button "50" at bounding box center [985, 463] width 32 height 17
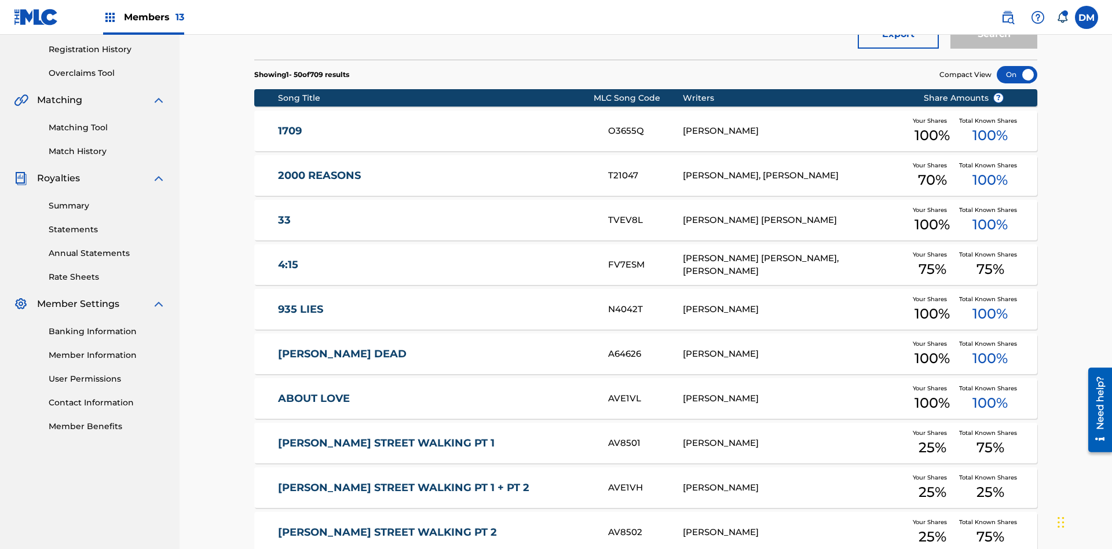
scroll to position [169, 0]
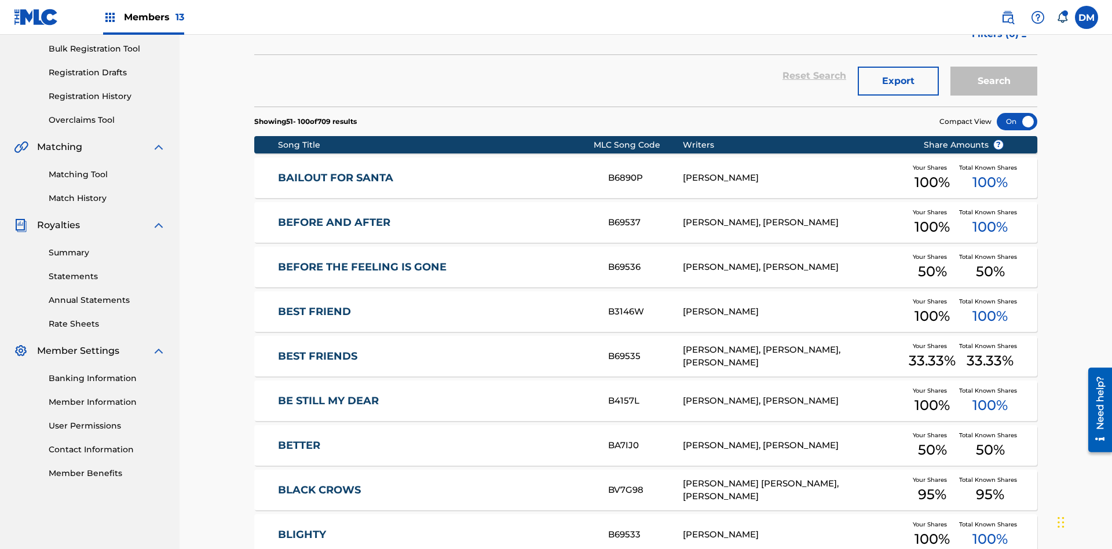
scroll to position [216, 0]
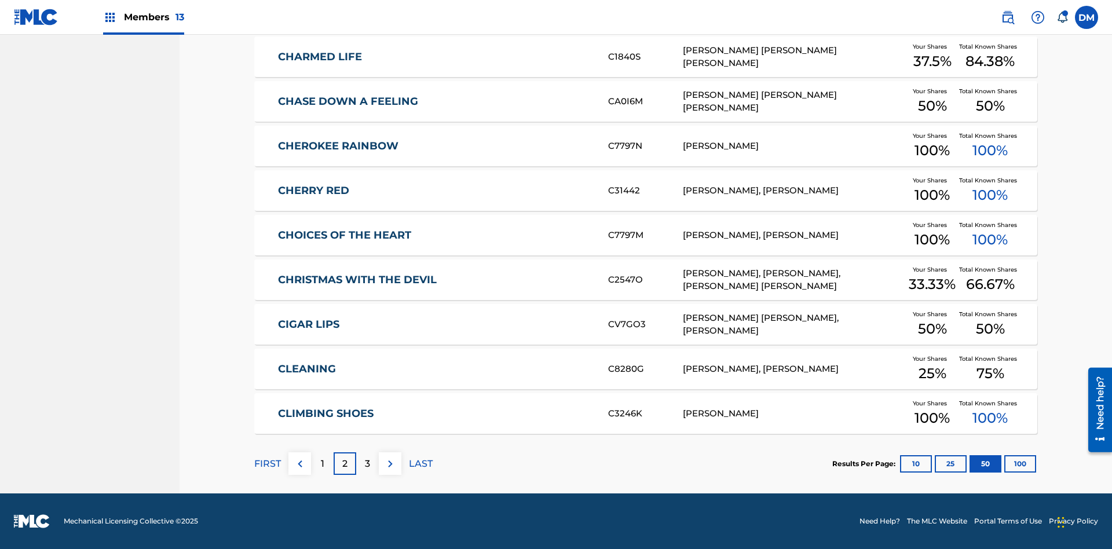
click at [390, 463] on img at bounding box center [390, 464] width 14 height 14
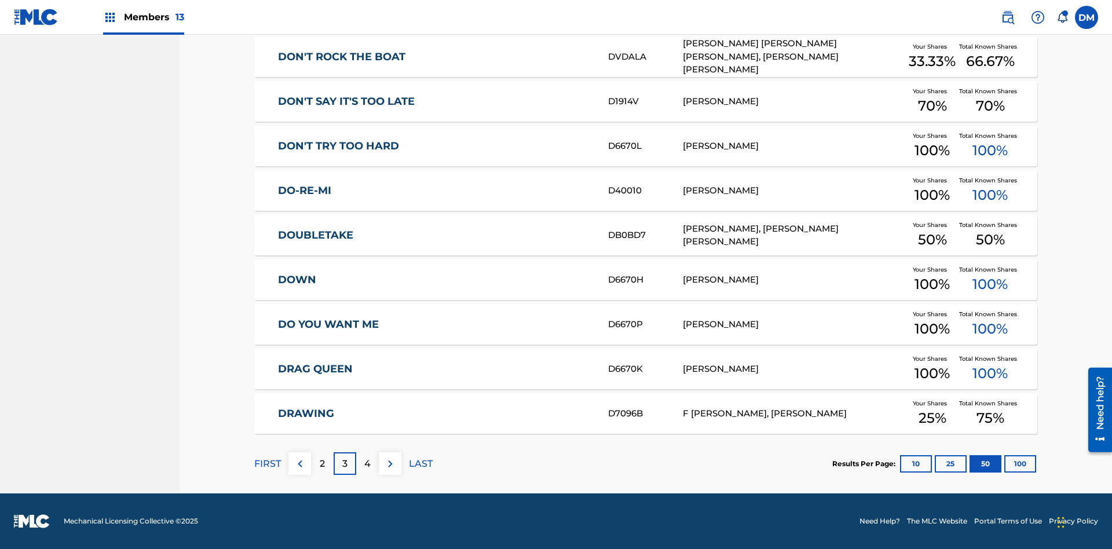
click at [390, 463] on img at bounding box center [390, 464] width 14 height 14
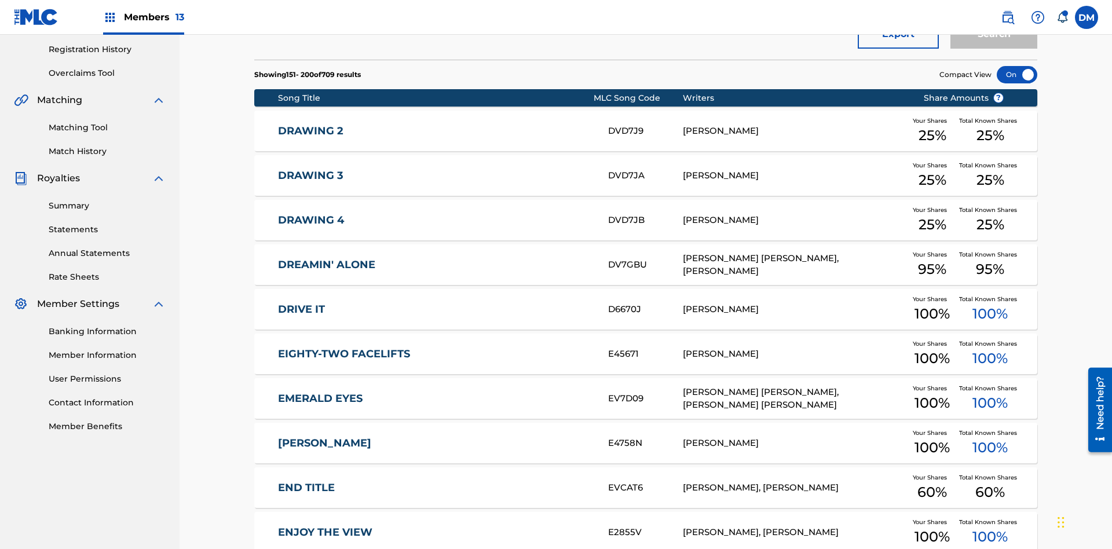
scroll to position [169, 0]
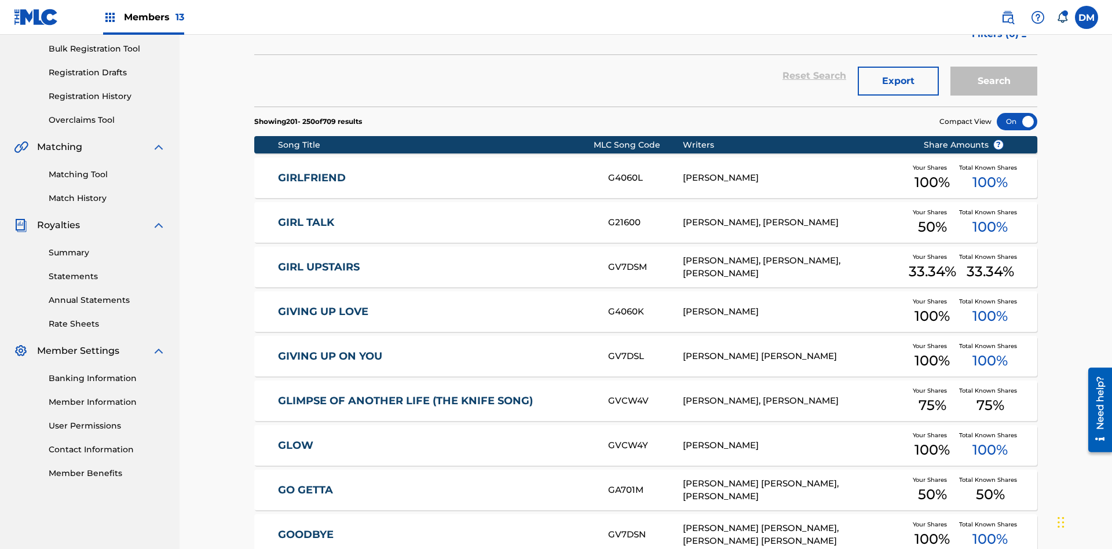
scroll to position [216, 0]
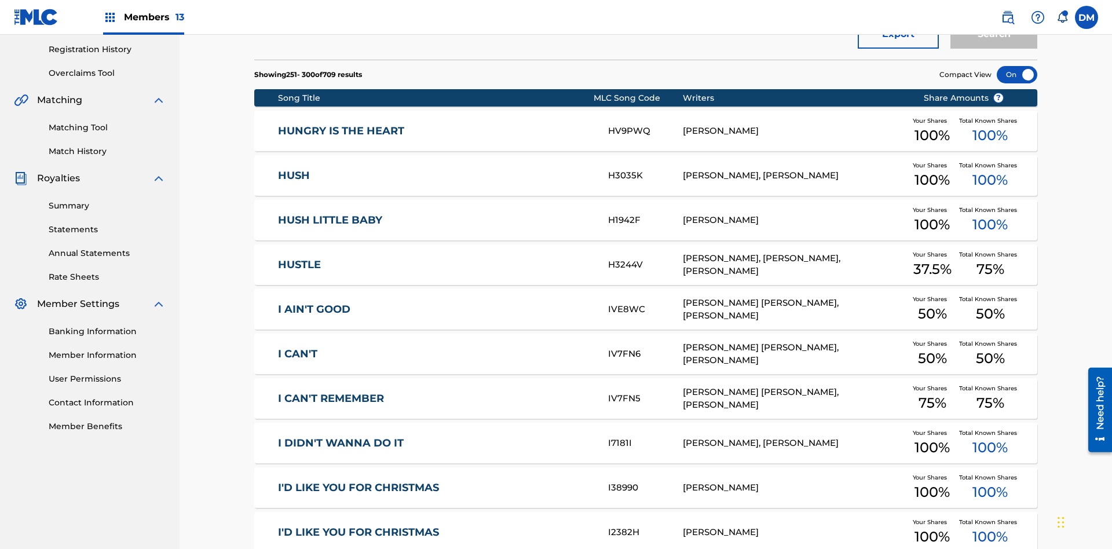
scroll to position [169, 0]
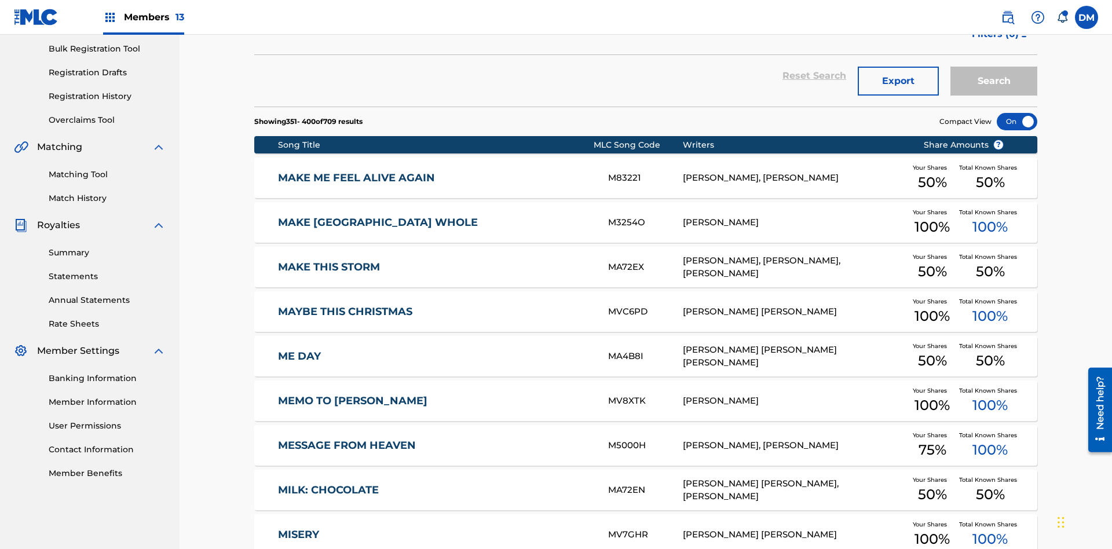
scroll to position [216, 0]
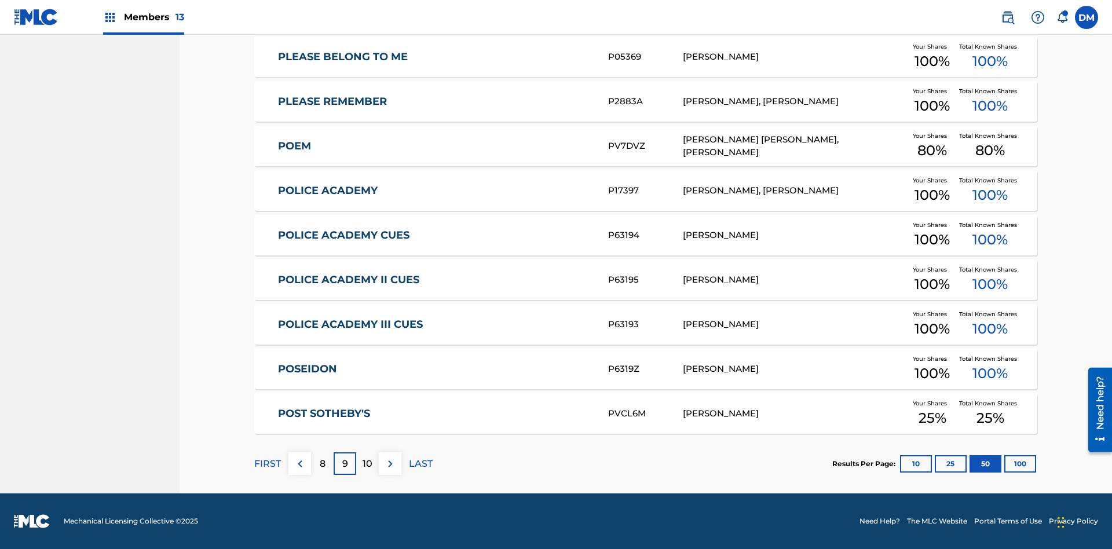
click at [390, 463] on img at bounding box center [390, 464] width 14 height 14
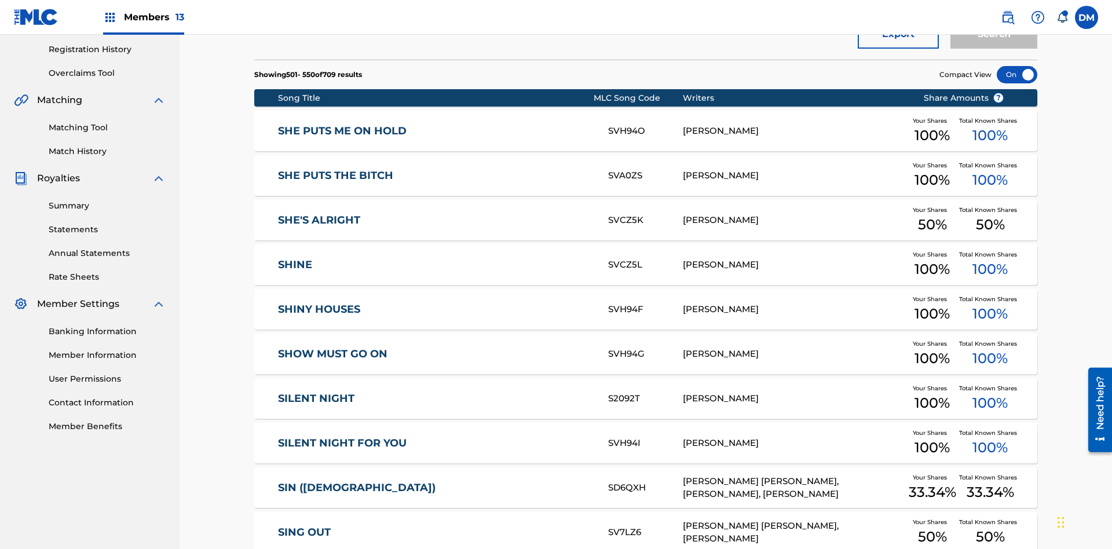
scroll to position [169, 0]
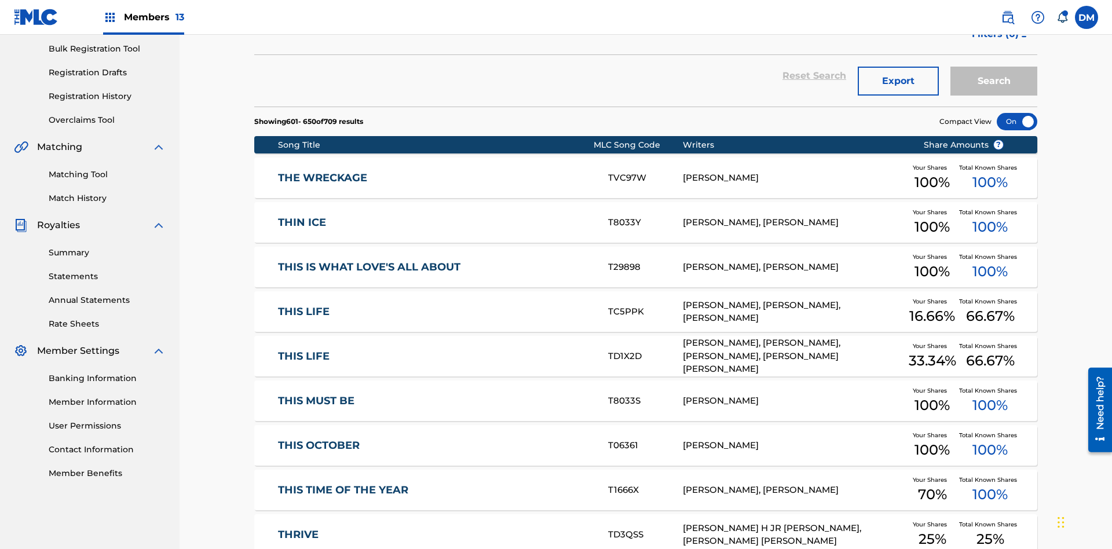
scroll to position [216, 0]
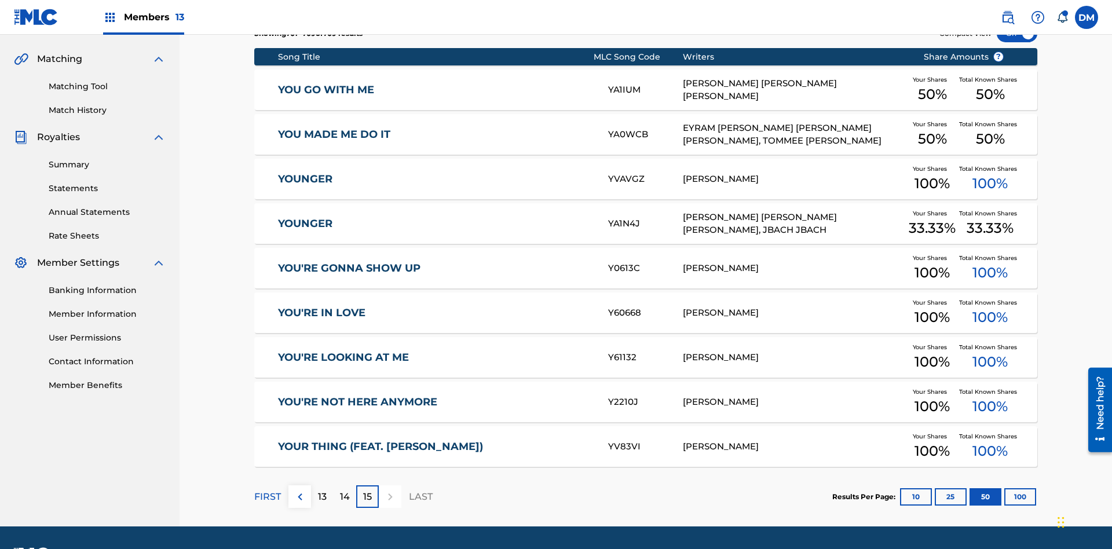
scroll to position [216, 0]
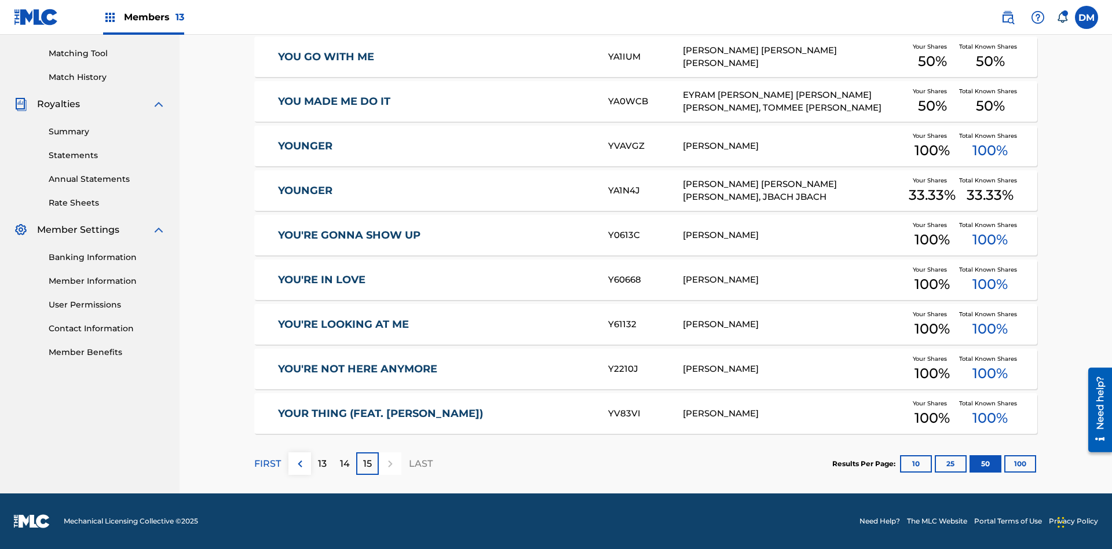
click at [1004, 463] on button "100" at bounding box center [1020, 463] width 32 height 17
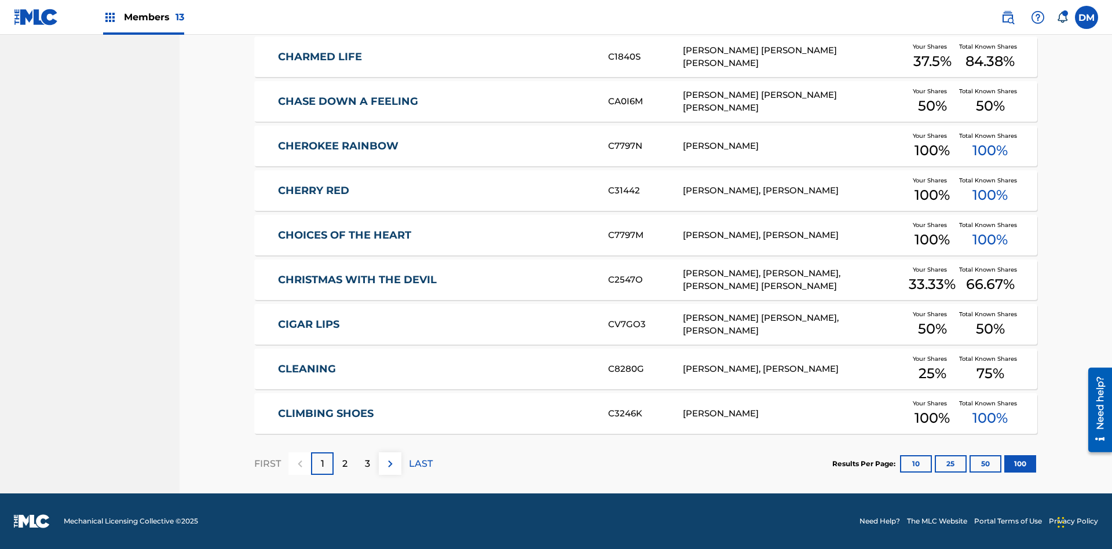
click at [390, 463] on img at bounding box center [390, 464] width 14 height 14
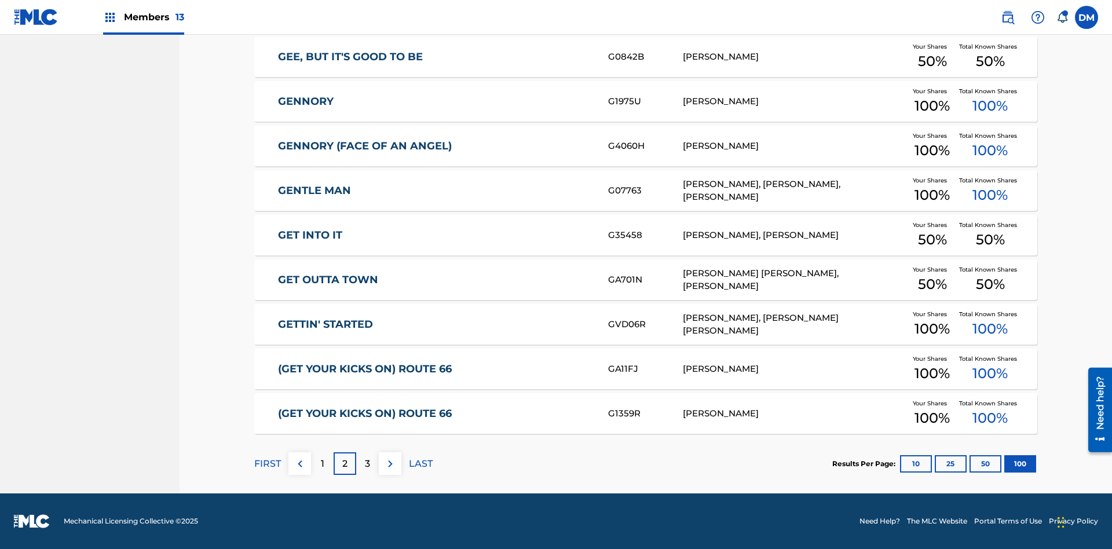
click at [390, 463] on img at bounding box center [390, 464] width 14 height 14
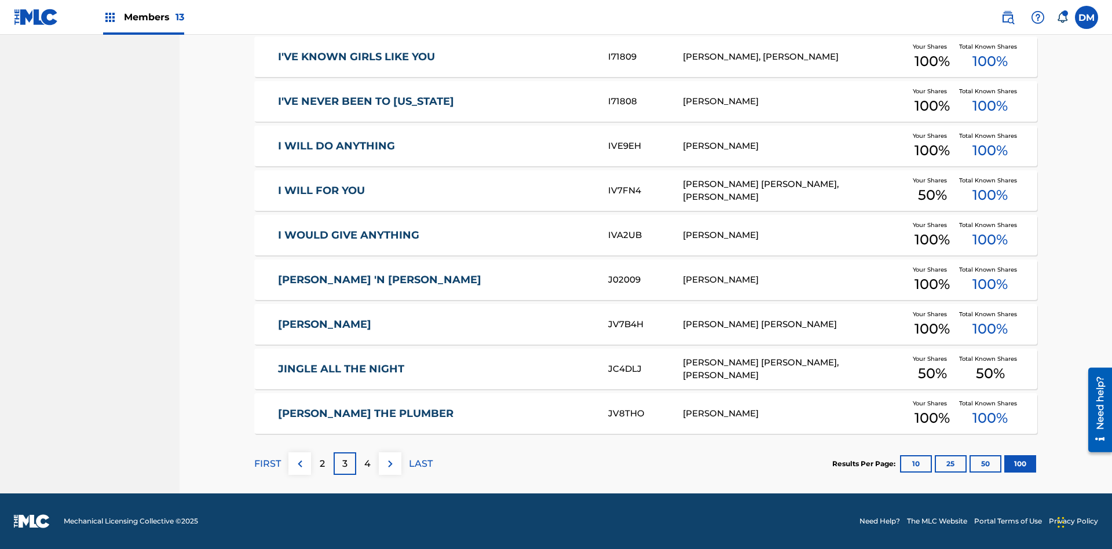
click at [390, 463] on img at bounding box center [390, 464] width 14 height 14
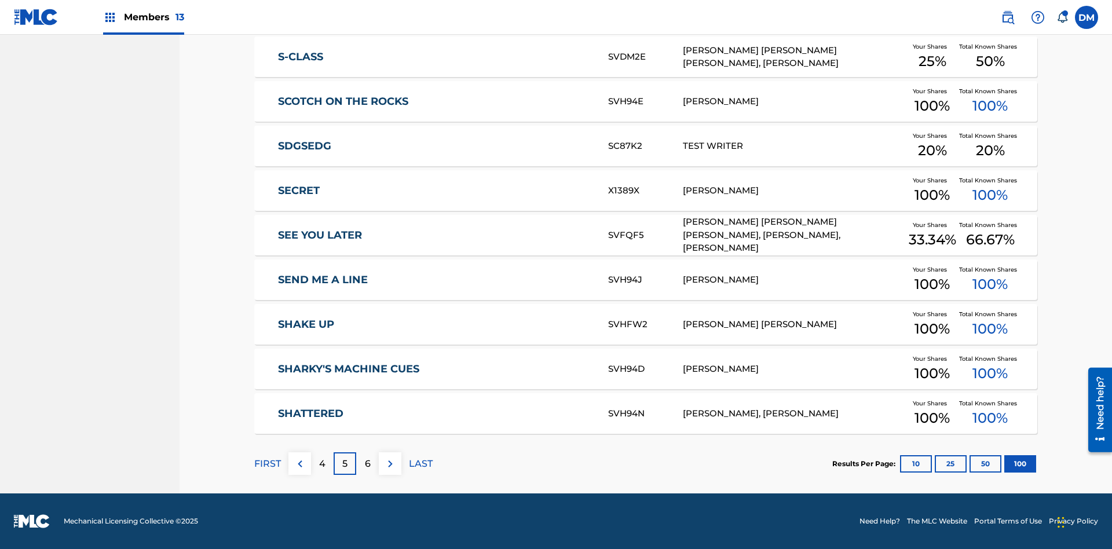
click at [390, 463] on img at bounding box center [390, 464] width 14 height 14
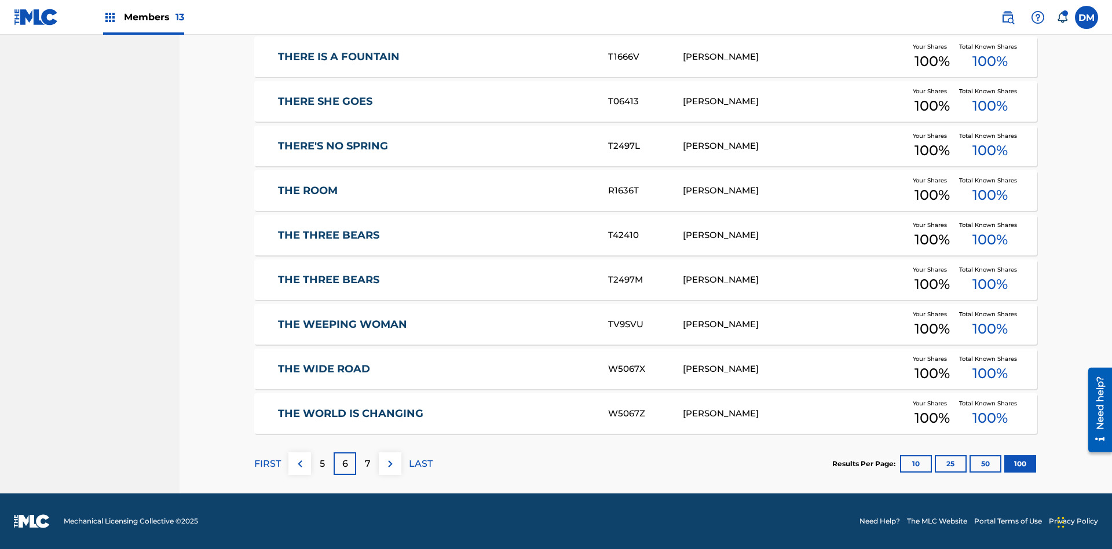
click at [390, 463] on img at bounding box center [390, 464] width 14 height 14
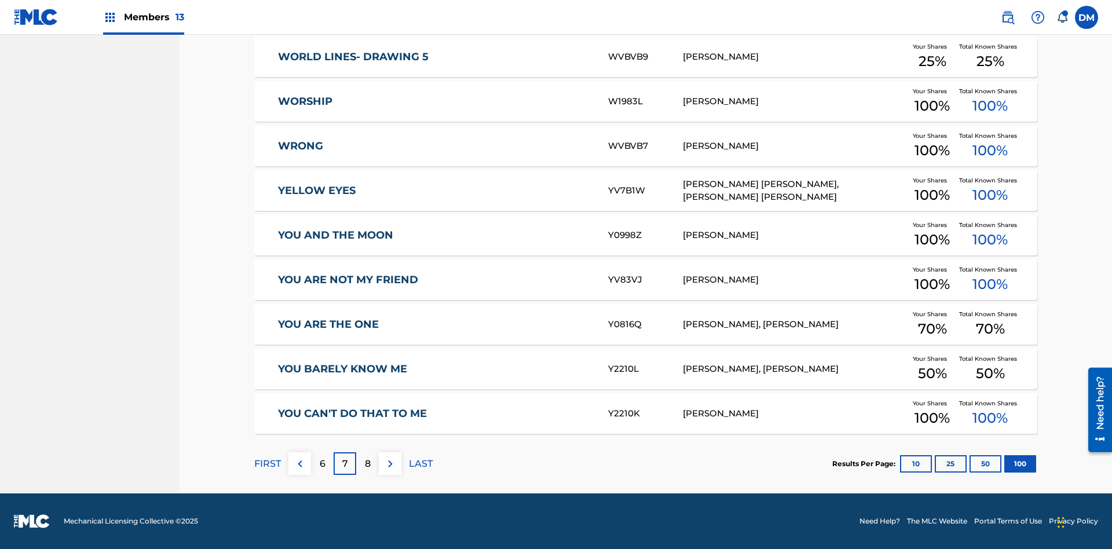
click at [390, 463] on img at bounding box center [390, 464] width 14 height 14
